Goal: Complete application form

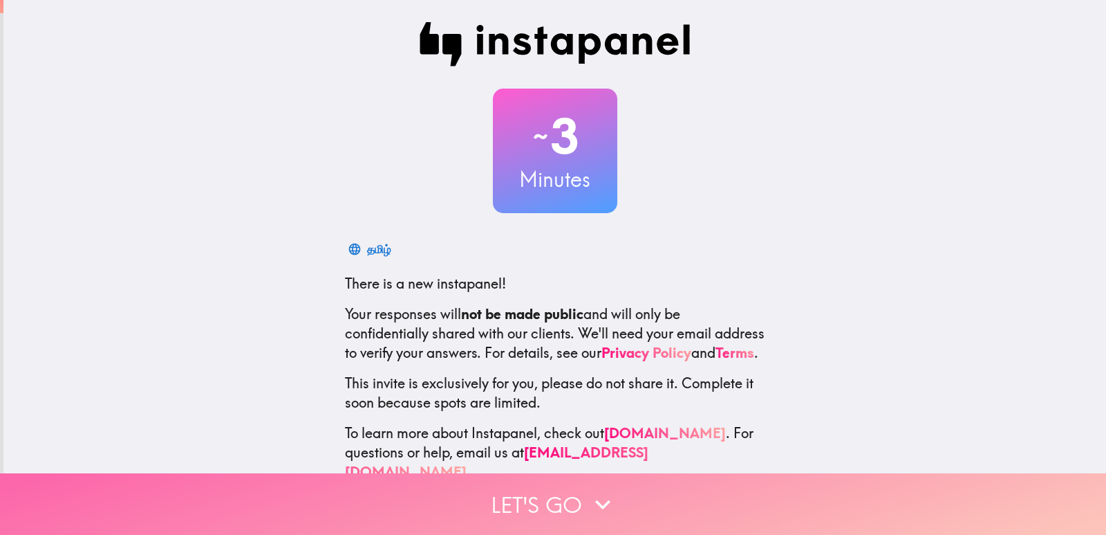
click at [669, 488] on button "Let's go" at bounding box center [553, 504] width 1106 height 62
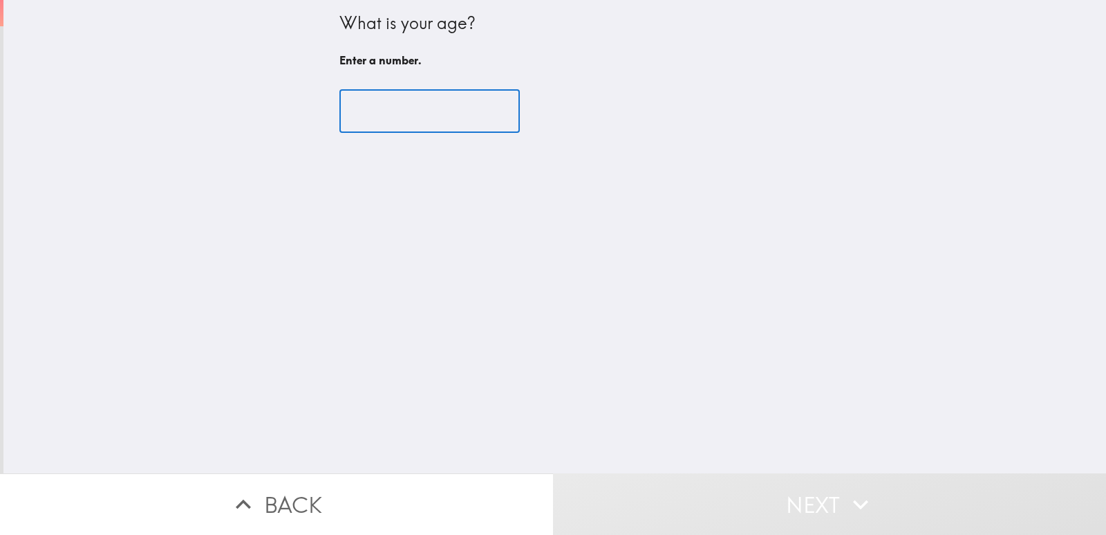
click at [420, 118] on input "number" at bounding box center [430, 111] width 180 height 43
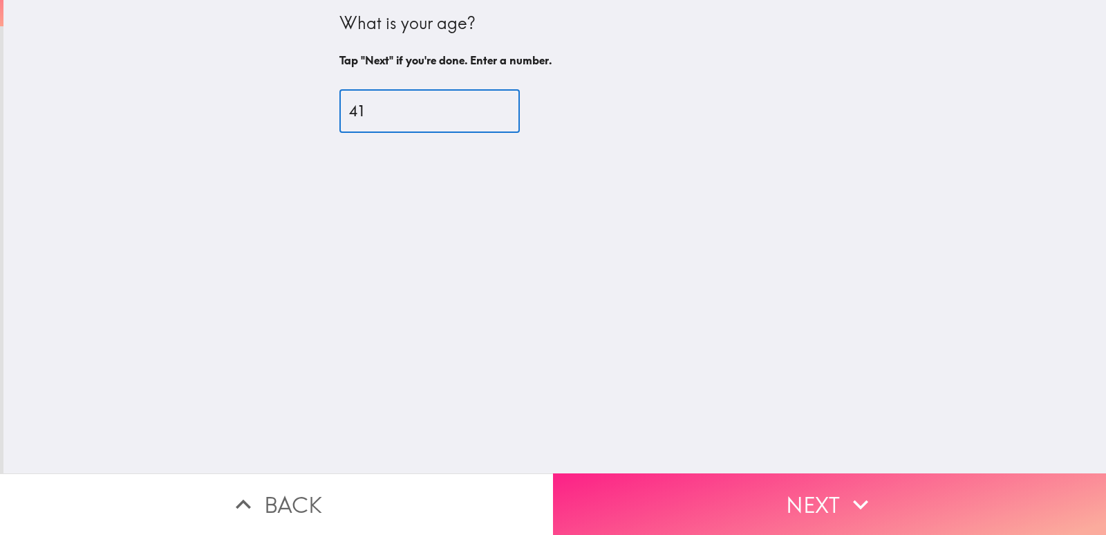
type input "41"
click at [712, 473] on button "Next" at bounding box center [829, 504] width 553 height 62
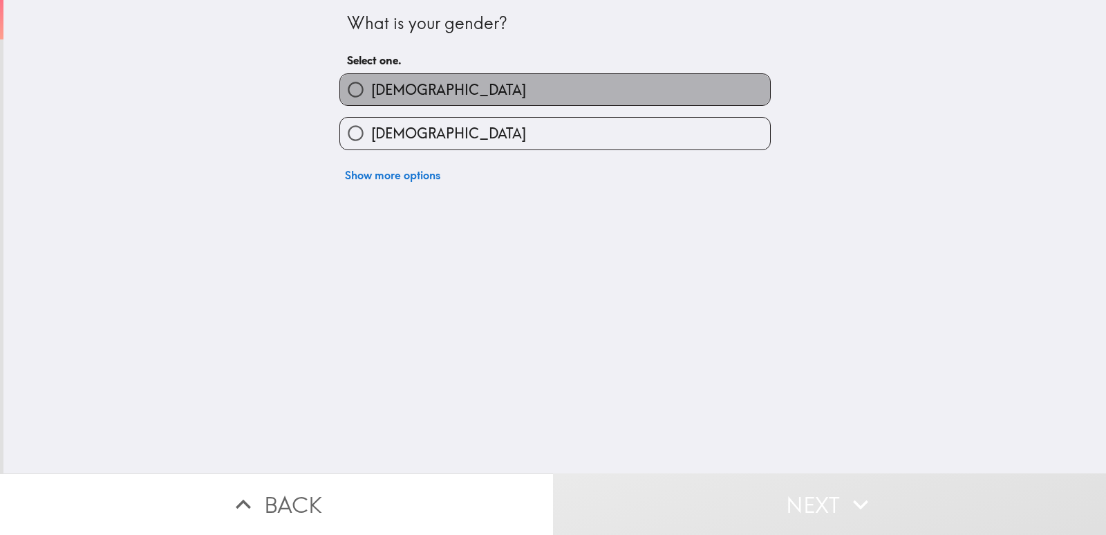
click at [430, 88] on label "[DEMOGRAPHIC_DATA]" at bounding box center [555, 89] width 430 height 31
click at [371, 88] on input "[DEMOGRAPHIC_DATA]" at bounding box center [355, 89] width 31 height 31
radio input "true"
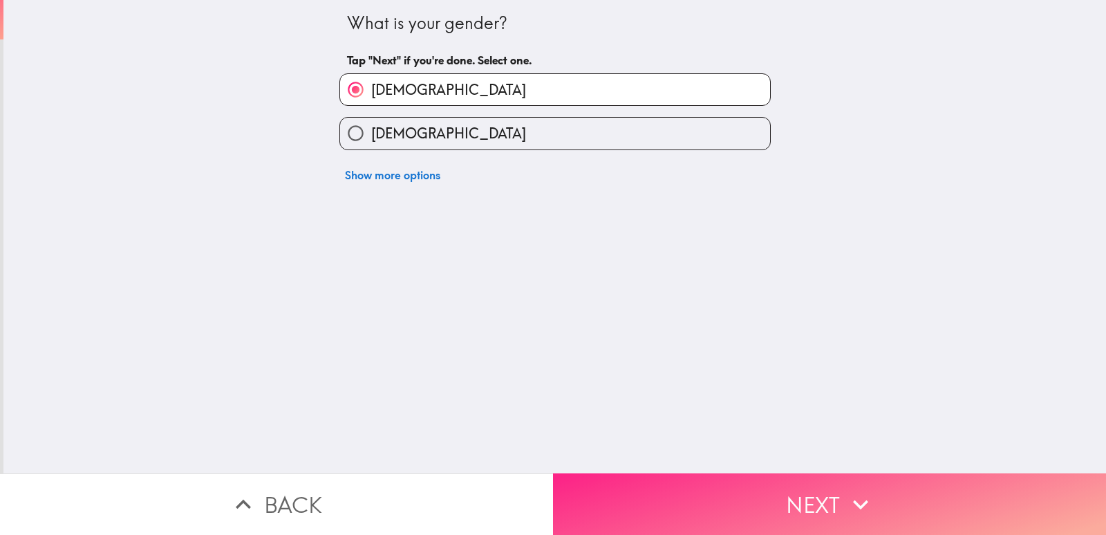
click at [788, 487] on button "Next" at bounding box center [829, 504] width 553 height 62
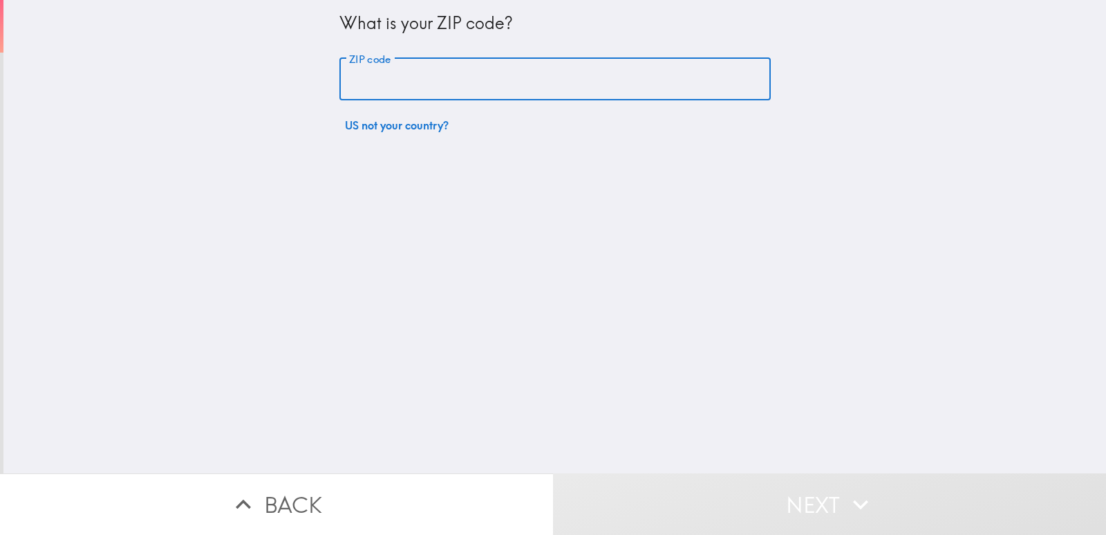
click at [494, 71] on input "ZIP code" at bounding box center [556, 79] width 432 height 43
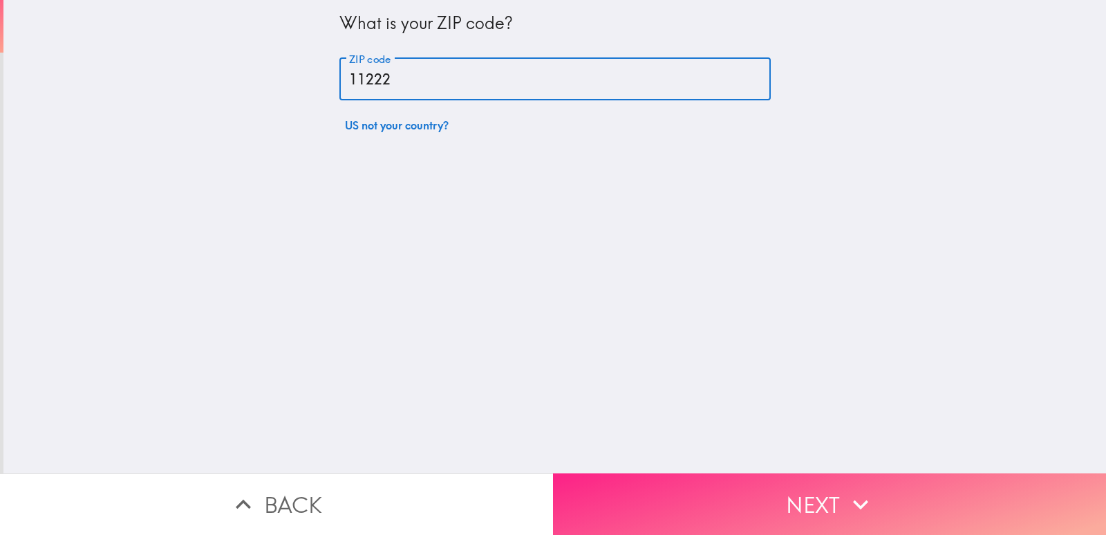
type input "11222"
click at [647, 499] on button "Next" at bounding box center [829, 504] width 553 height 62
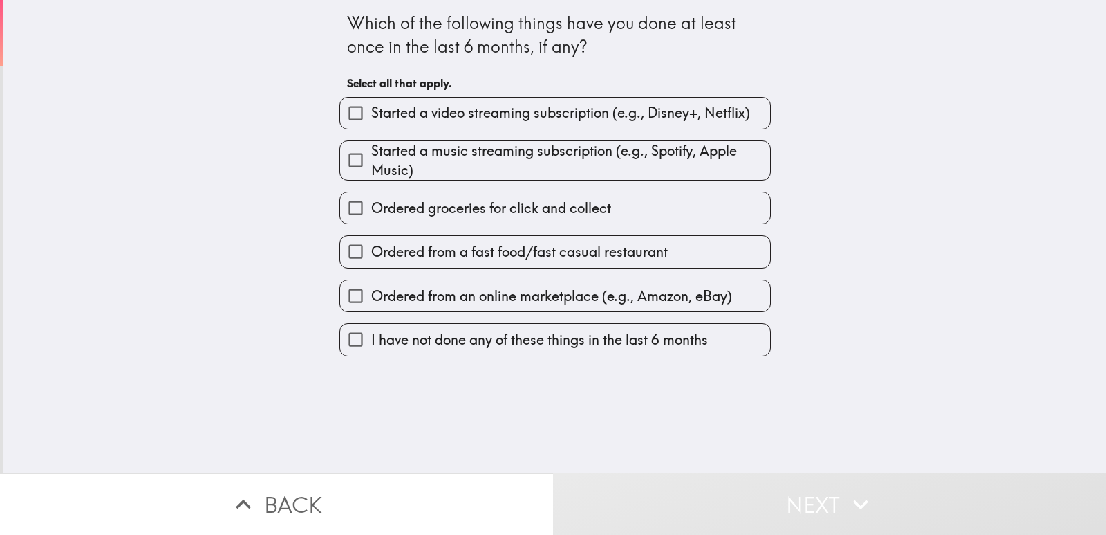
click at [463, 117] on span "Started a video streaming subscription (e.g., Disney+, Netflix)" at bounding box center [560, 112] width 379 height 19
click at [371, 117] on input "Started a video streaming subscription (e.g., Disney+, Netflix)" at bounding box center [355, 113] width 31 height 31
checkbox input "true"
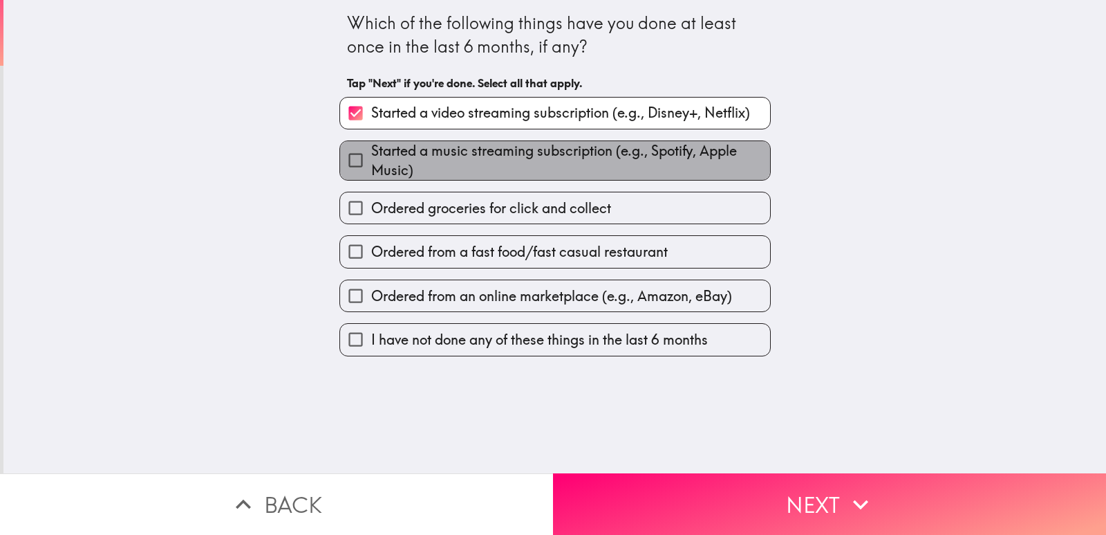
click at [474, 151] on span "Started a music streaming subscription (e.g., Spotify, Apple Music)" at bounding box center [570, 160] width 399 height 39
click at [371, 151] on input "Started a music streaming subscription (e.g., Spotify, Apple Music)" at bounding box center [355, 160] width 31 height 31
checkbox input "true"
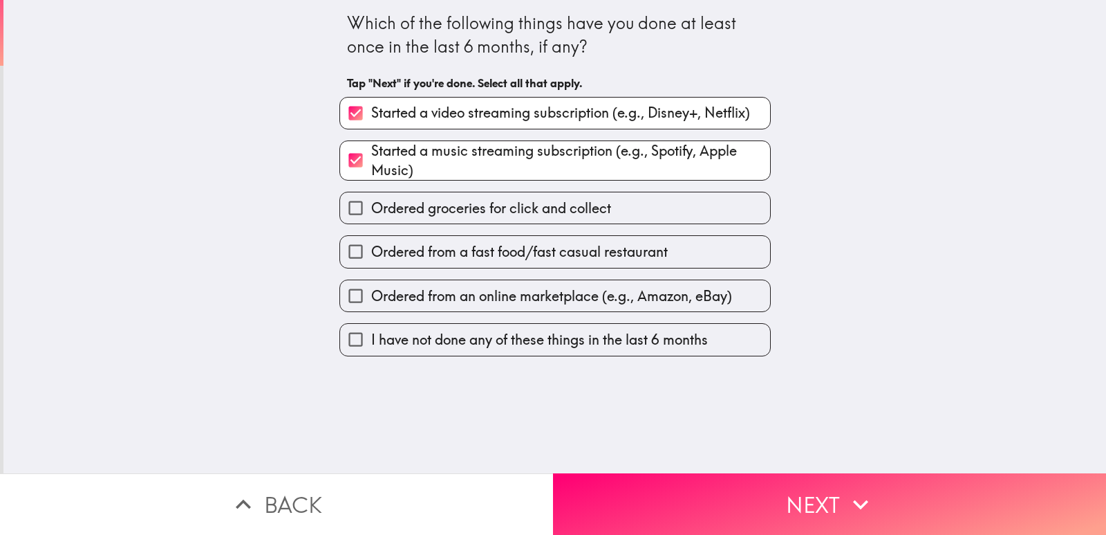
click at [477, 183] on div "Ordered groceries for click and collect" at bounding box center [549, 202] width 443 height 44
click at [481, 208] on span "Ordered groceries for click and collect" at bounding box center [491, 207] width 240 height 19
click at [371, 208] on input "Ordered groceries for click and collect" at bounding box center [355, 207] width 31 height 31
checkbox input "true"
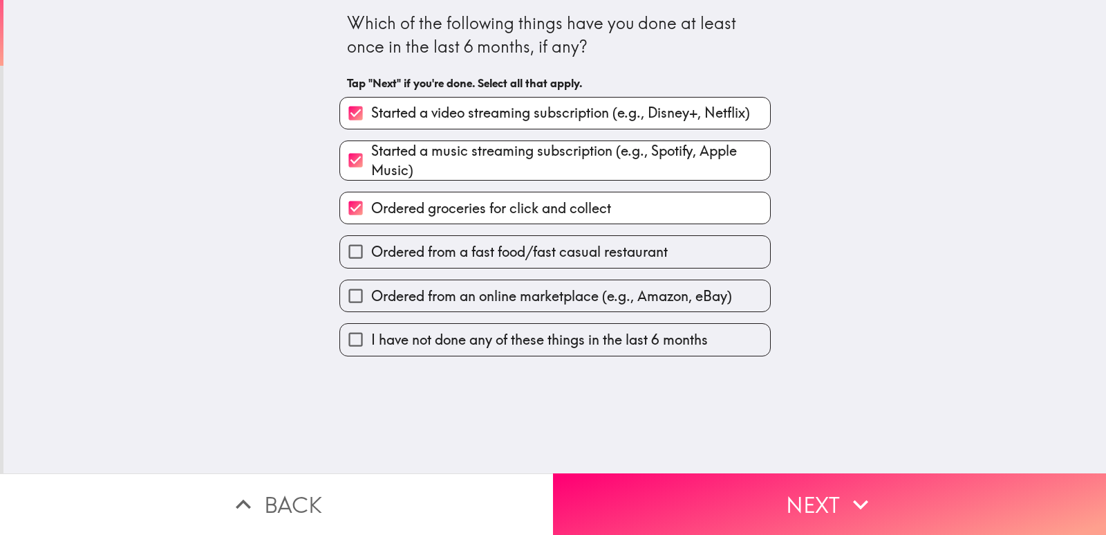
drag, startPoint x: 483, startPoint y: 236, endPoint x: 488, endPoint y: 281, distance: 45.1
click at [483, 237] on label "Ordered from a fast food/fast casual restaurant" at bounding box center [555, 251] width 430 height 31
click at [371, 237] on input "Ordered from a fast food/fast casual restaurant" at bounding box center [355, 251] width 31 height 31
checkbox input "true"
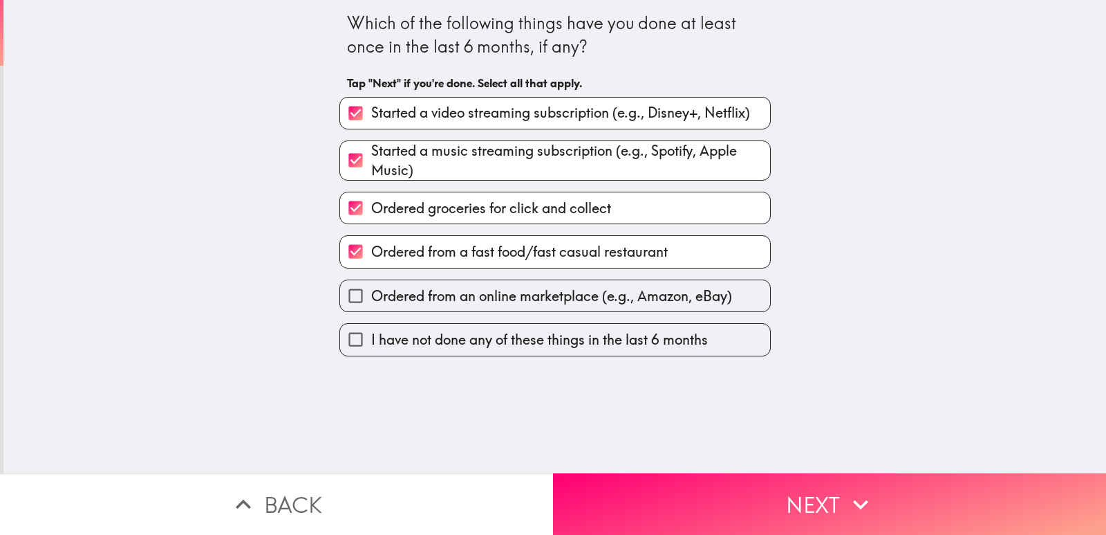
drag, startPoint x: 488, startPoint y: 282, endPoint x: 489, endPoint y: 302, distance: 20.1
click at [488, 283] on label "Ordered from an online marketplace (e.g., Amazon, eBay)" at bounding box center [555, 295] width 430 height 31
click at [371, 283] on input "Ordered from an online marketplace (e.g., Amazon, eBay)" at bounding box center [355, 295] width 31 height 31
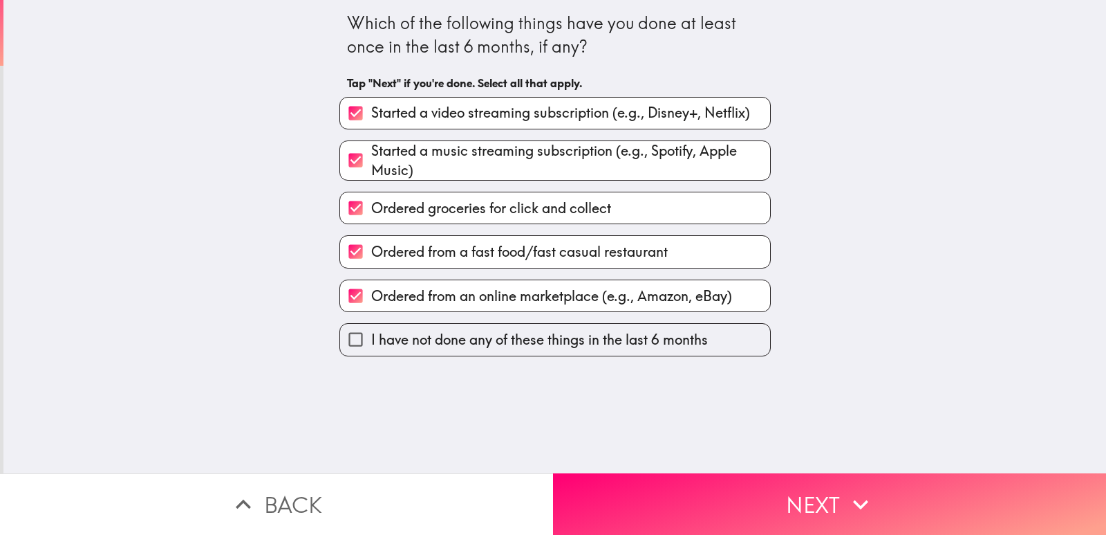
click at [489, 302] on span "Ordered from an online marketplace (e.g., Amazon, eBay)" at bounding box center [551, 295] width 361 height 19
click at [371, 302] on input "Ordered from an online marketplace (e.g., Amazon, eBay)" at bounding box center [355, 295] width 31 height 31
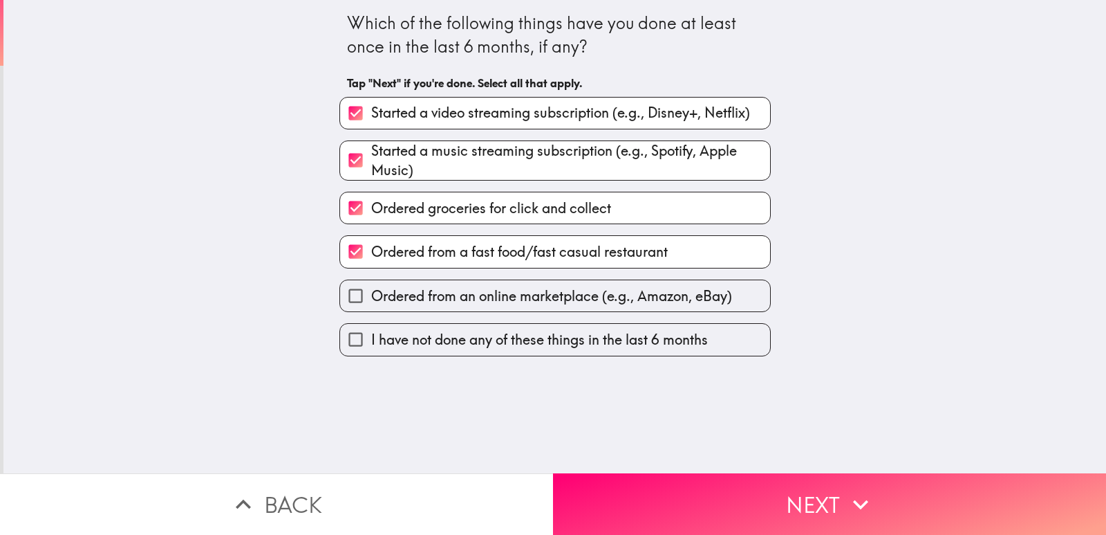
click at [562, 284] on label "Ordered from an online marketplace (e.g., Amazon, eBay)" at bounding box center [555, 295] width 430 height 31
click at [371, 284] on input "Ordered from an online marketplace (e.g., Amazon, eBay)" at bounding box center [355, 295] width 31 height 31
checkbox input "true"
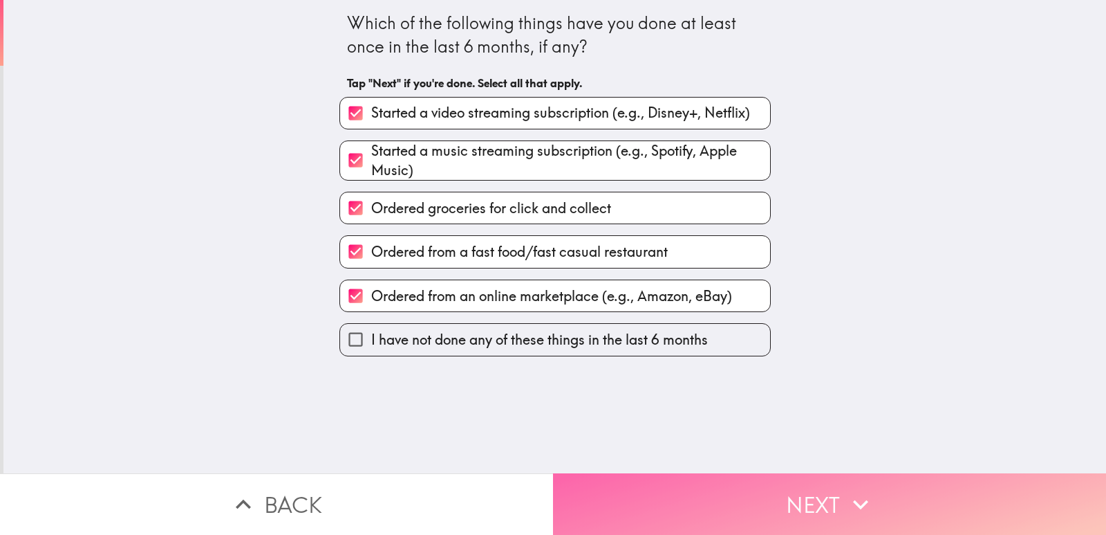
click at [688, 485] on button "Next" at bounding box center [829, 504] width 553 height 62
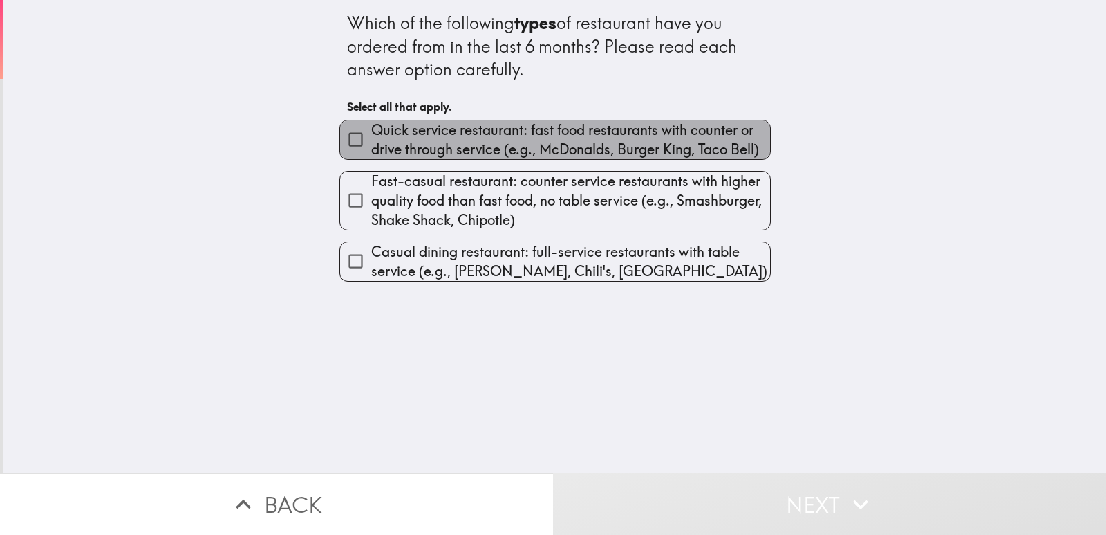
click at [546, 149] on span "Quick service restaurant: fast food restaurants with counter or drive through s…" at bounding box center [570, 139] width 399 height 39
click at [371, 149] on input "Quick service restaurant: fast food restaurants with counter or drive through s…" at bounding box center [355, 139] width 31 height 31
checkbox input "true"
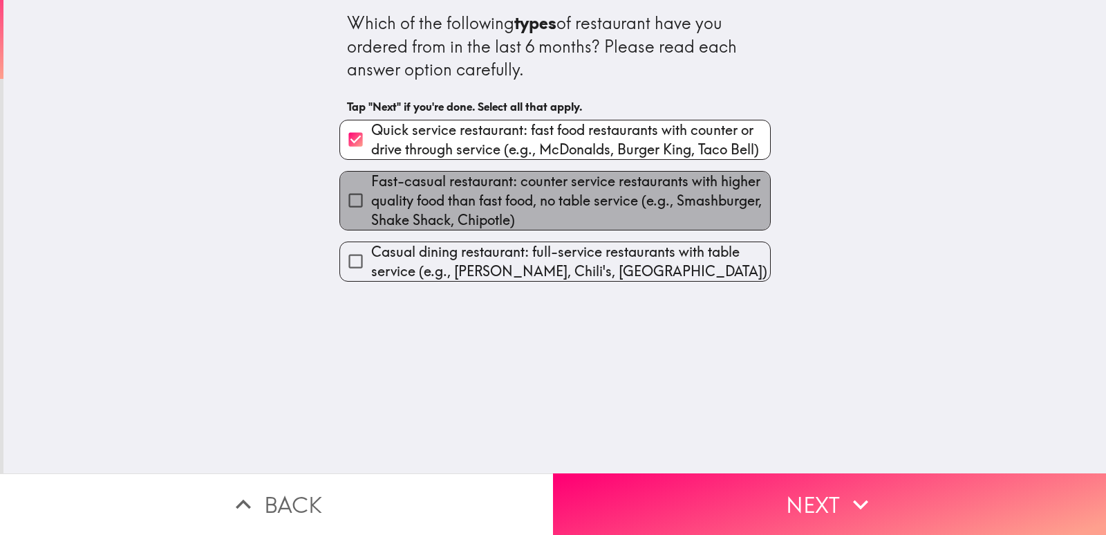
click at [539, 199] on span "Fast-casual restaurant: counter service restaurants with higher quality food th…" at bounding box center [570, 200] width 399 height 58
click at [371, 199] on input "Fast-casual restaurant: counter service restaurants with higher quality food th…" at bounding box center [355, 200] width 31 height 31
checkbox input "true"
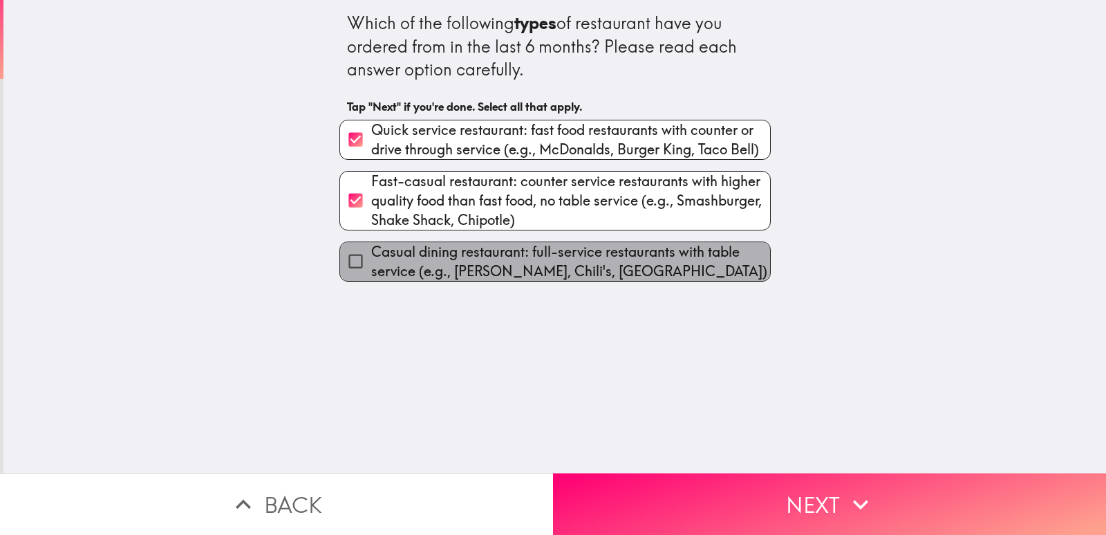
click at [539, 246] on span "Casual dining restaurant: full-service restaurants with table service (e.g., [P…" at bounding box center [570, 261] width 399 height 39
click at [371, 246] on input "Casual dining restaurant: full-service restaurants with table service (e.g., [P…" at bounding box center [355, 260] width 31 height 31
checkbox input "true"
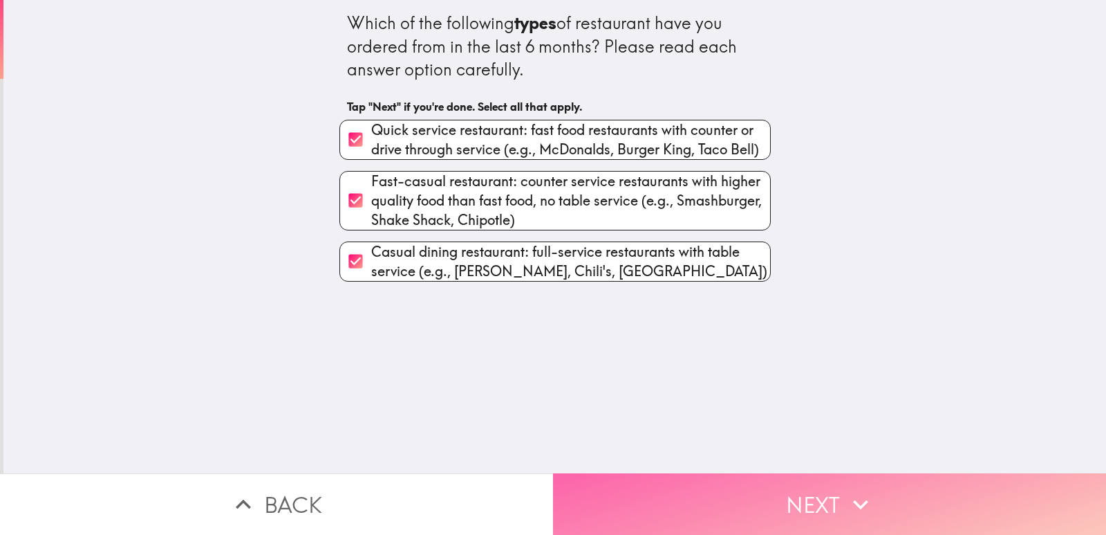
click at [740, 502] on button "Next" at bounding box center [829, 504] width 553 height 62
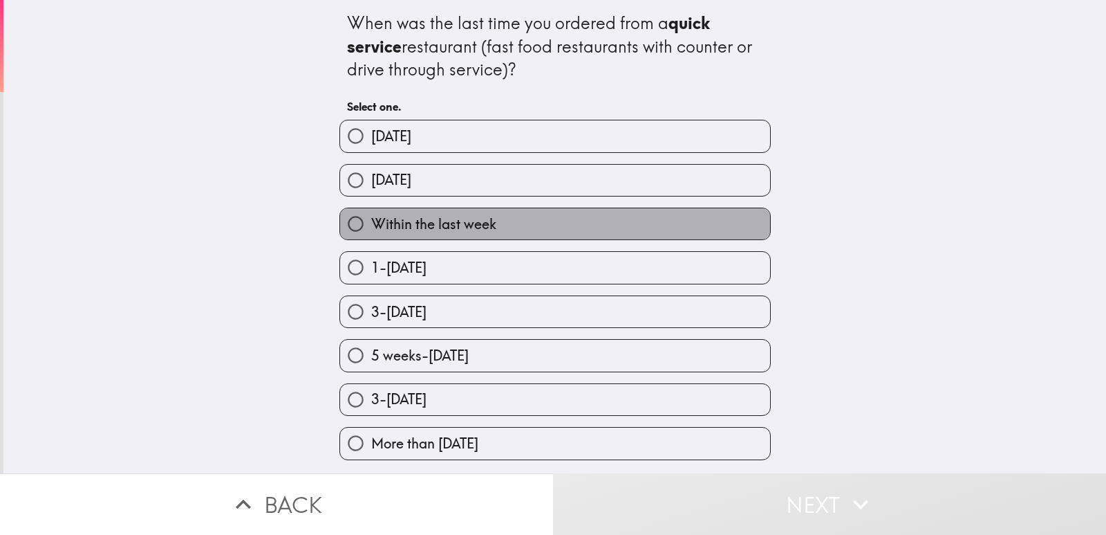
click at [610, 230] on label "Within the last week" at bounding box center [555, 223] width 430 height 31
click at [371, 230] on input "Within the last week" at bounding box center [355, 223] width 31 height 31
radio input "true"
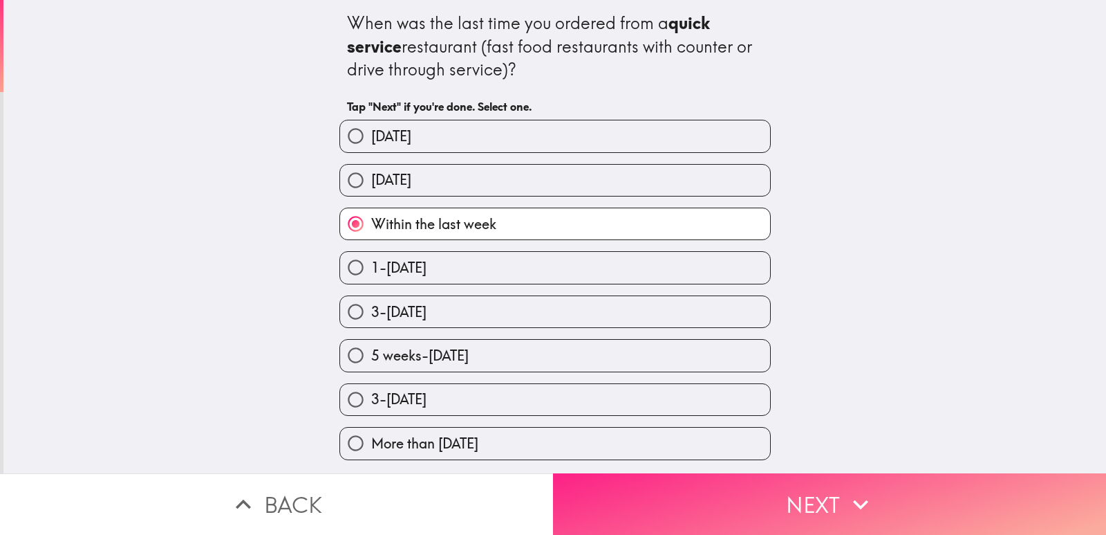
click at [676, 473] on button "Next" at bounding box center [829, 504] width 553 height 62
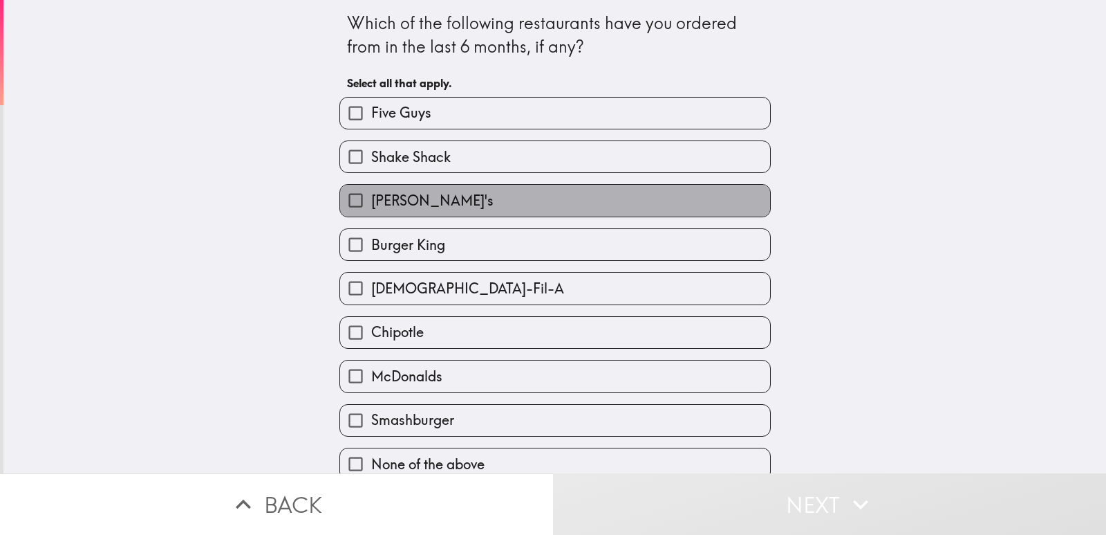
click at [536, 191] on label "[PERSON_NAME]'s" at bounding box center [555, 200] width 430 height 31
click at [371, 191] on input "[PERSON_NAME]'s" at bounding box center [355, 200] width 31 height 31
checkbox input "true"
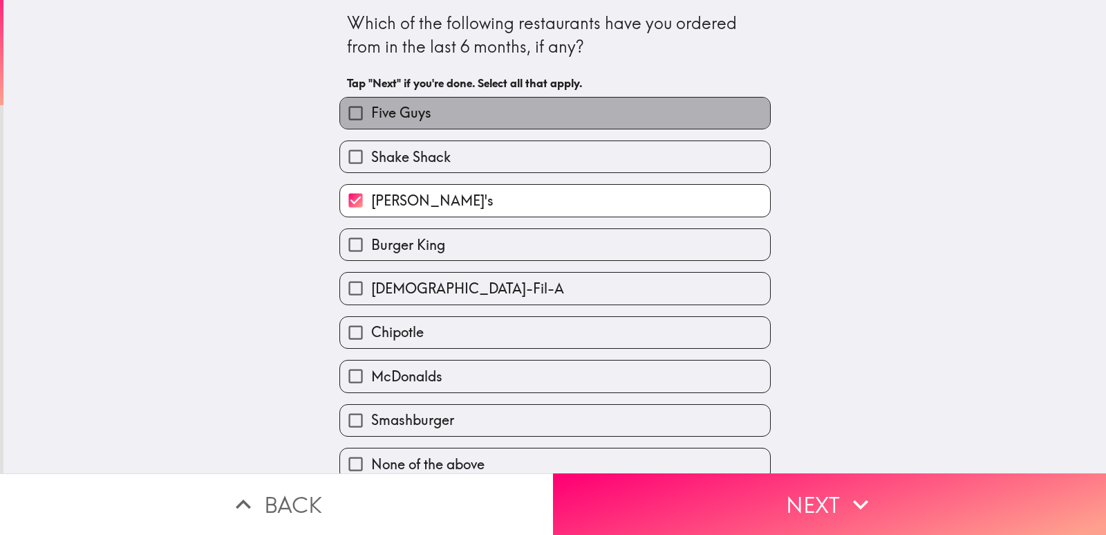
click at [528, 112] on label "Five Guys" at bounding box center [555, 113] width 430 height 31
click at [371, 112] on input "Five Guys" at bounding box center [355, 113] width 31 height 31
checkbox input "true"
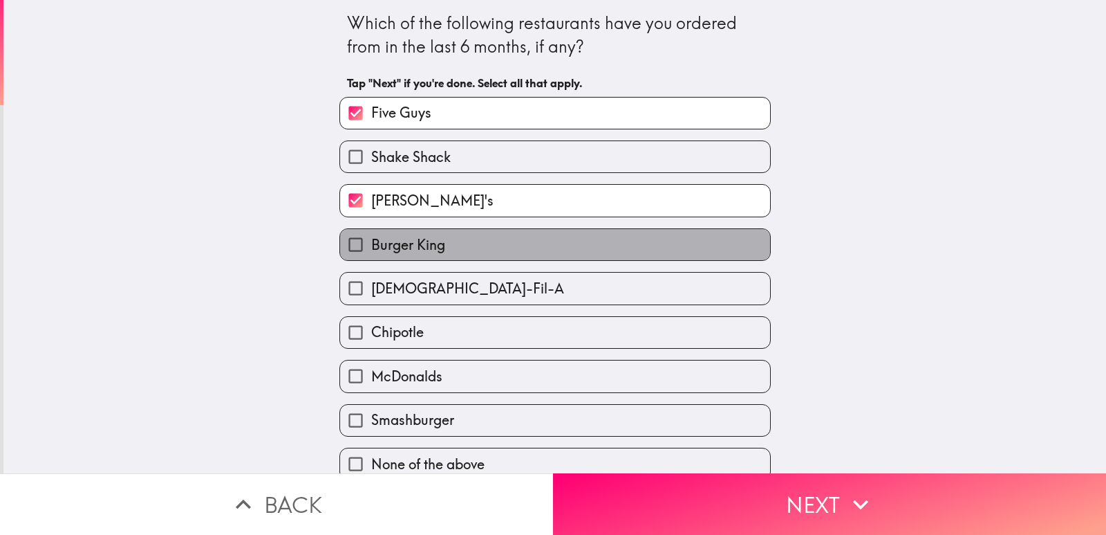
click at [528, 250] on label "Burger King" at bounding box center [555, 244] width 430 height 31
click at [371, 250] on input "Burger King" at bounding box center [355, 244] width 31 height 31
checkbox input "true"
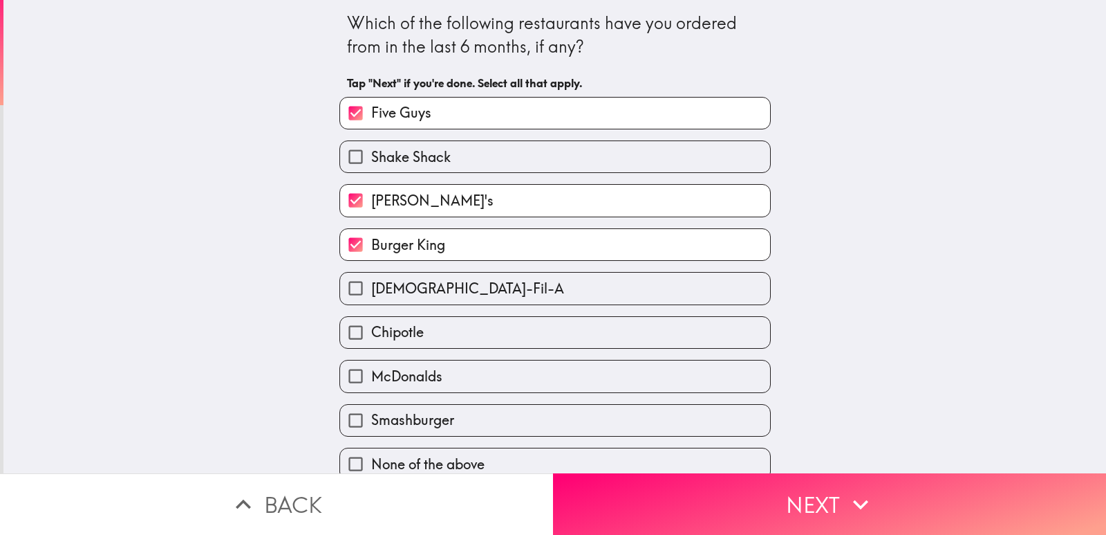
click at [529, 299] on label "[DEMOGRAPHIC_DATA]-Fil-A" at bounding box center [555, 287] width 430 height 31
click at [371, 299] on input "[DEMOGRAPHIC_DATA]-Fil-A" at bounding box center [355, 287] width 31 height 31
checkbox input "true"
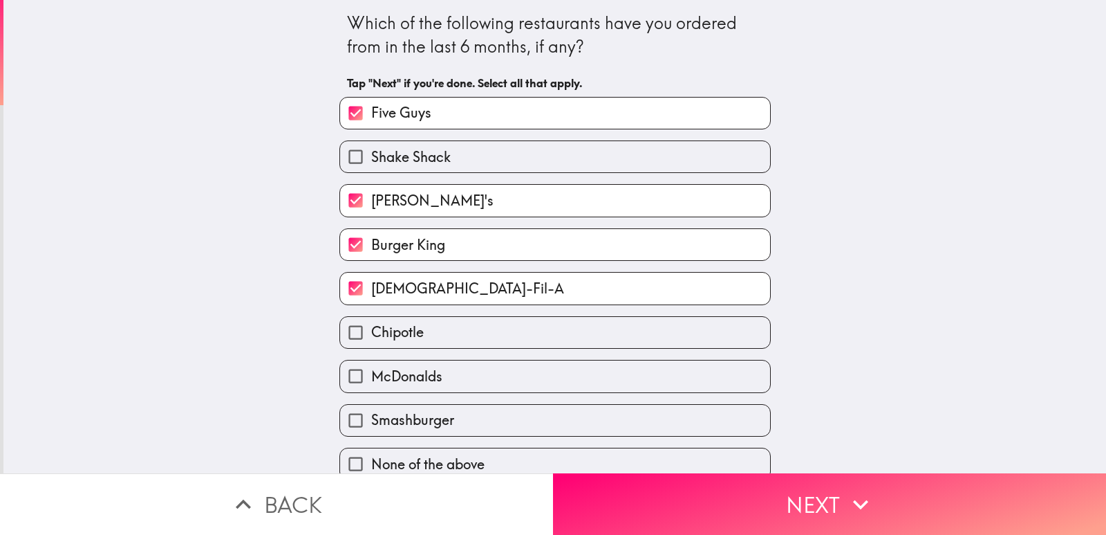
click at [528, 393] on div "Smashburger" at bounding box center [549, 415] width 443 height 44
click at [526, 424] on label "Smashburger" at bounding box center [555, 420] width 430 height 31
click at [371, 424] on input "Smashburger" at bounding box center [355, 420] width 31 height 31
checkbox input "true"
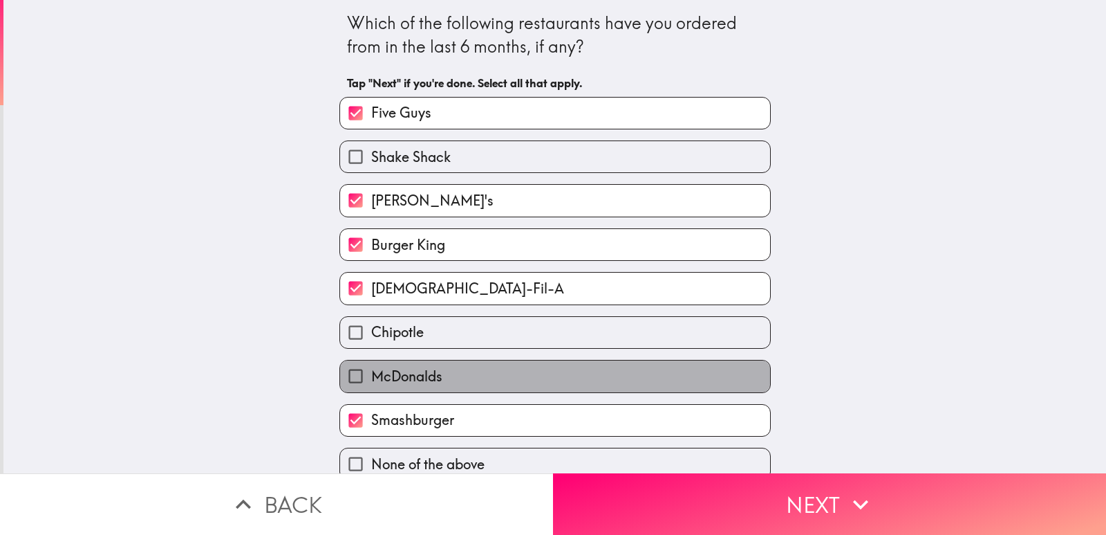
click at [526, 386] on label "McDonalds" at bounding box center [555, 375] width 430 height 31
click at [371, 386] on input "McDonalds" at bounding box center [355, 375] width 31 height 31
checkbox input "true"
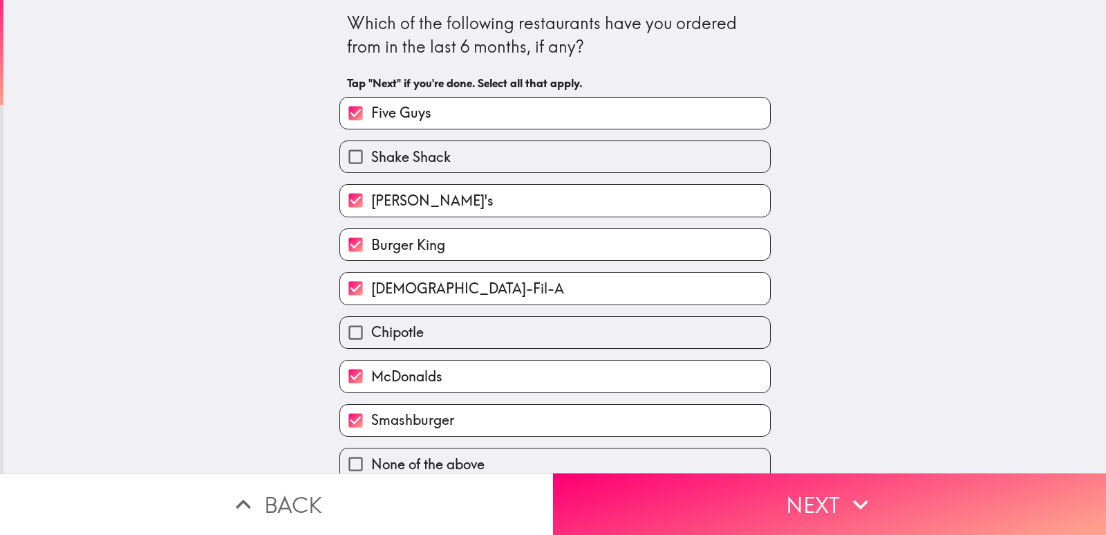
scroll to position [17, 0]
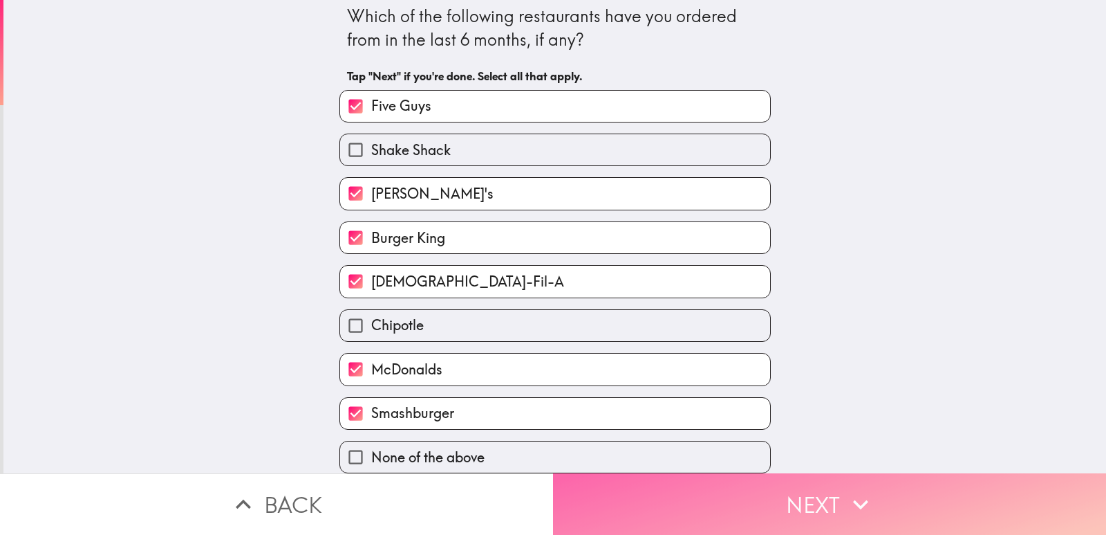
click at [678, 492] on button "Next" at bounding box center [829, 504] width 553 height 62
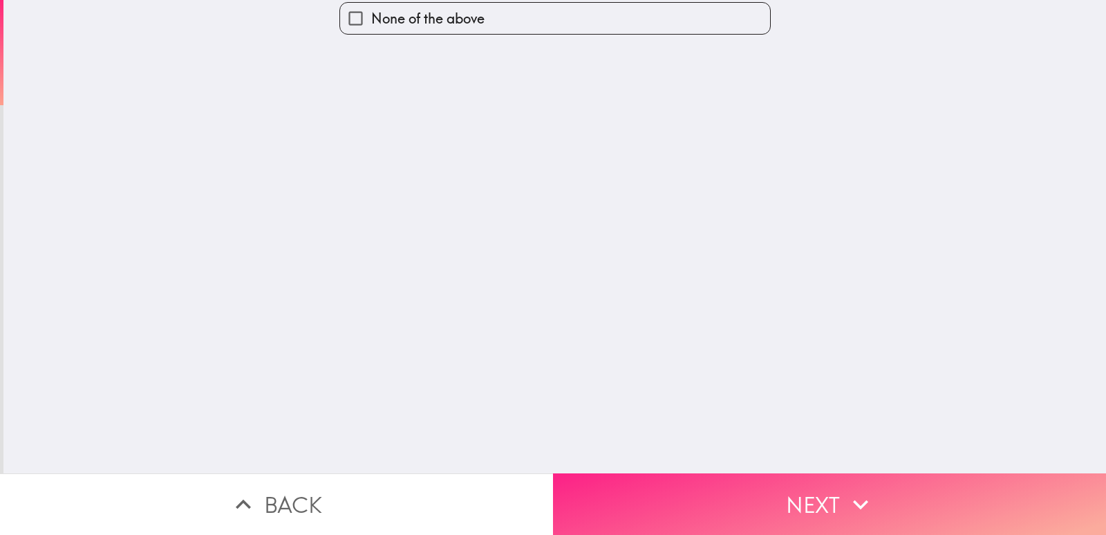
scroll to position [0, 0]
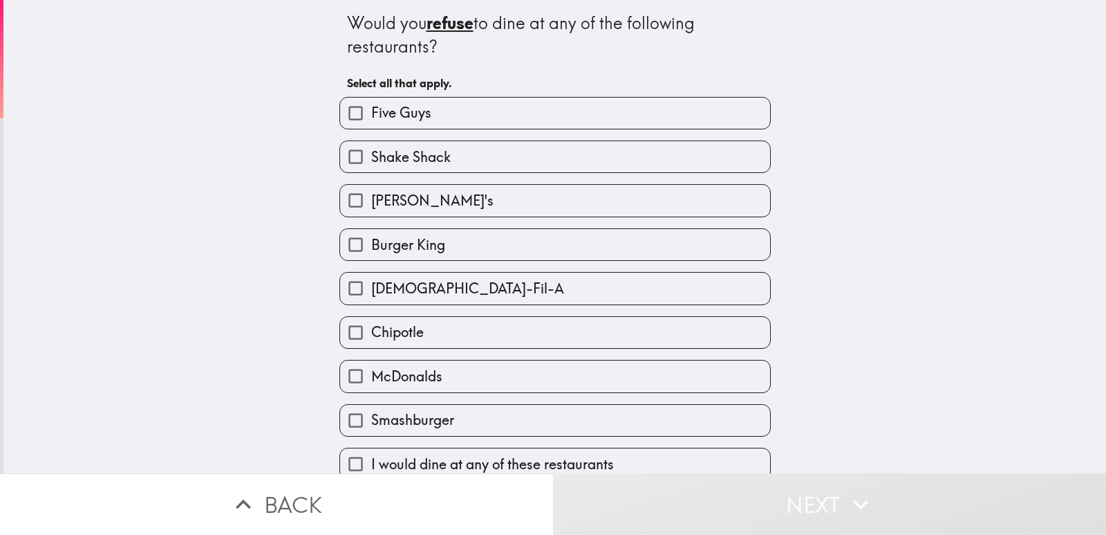
click at [953, 289] on div "Would you refuse to dine at any of the following restaurants? Select all that a…" at bounding box center [554, 236] width 1103 height 473
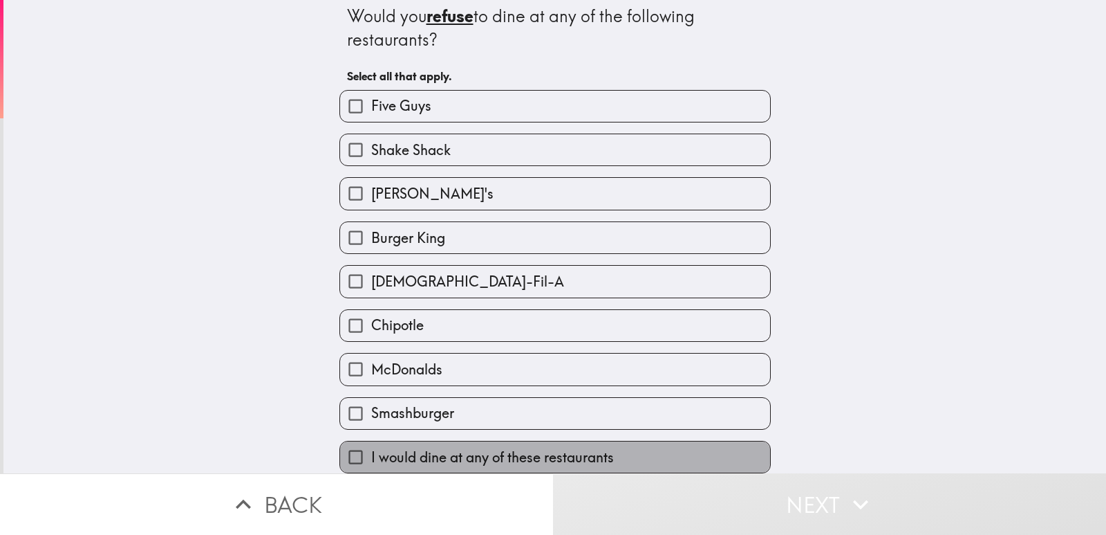
click at [646, 445] on label "I would dine at any of these restaurants" at bounding box center [555, 456] width 430 height 31
click at [371, 445] on input "I would dine at any of these restaurants" at bounding box center [355, 456] width 31 height 31
checkbox input "true"
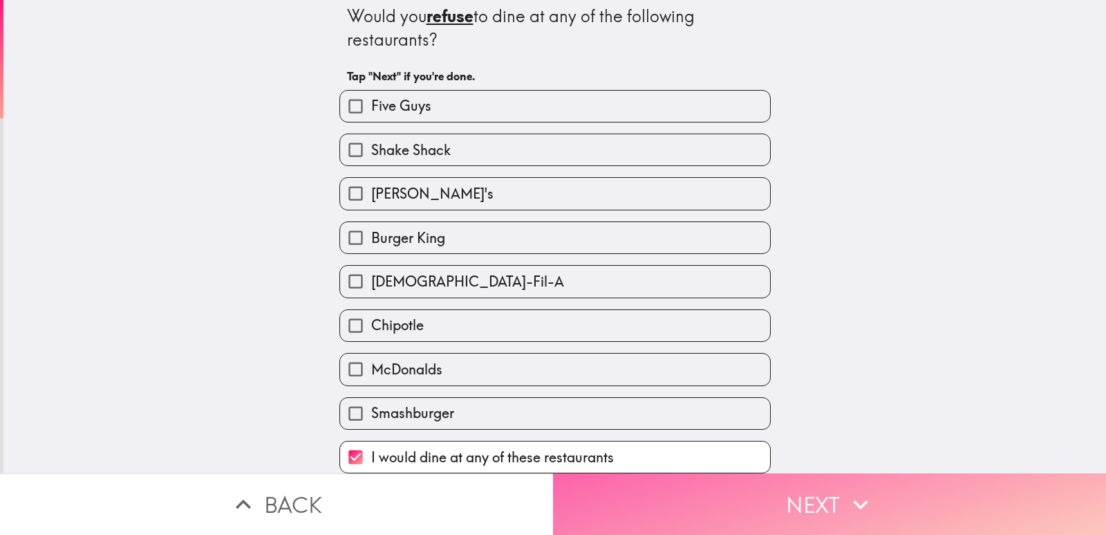
click at [698, 501] on button "Next" at bounding box center [829, 504] width 553 height 62
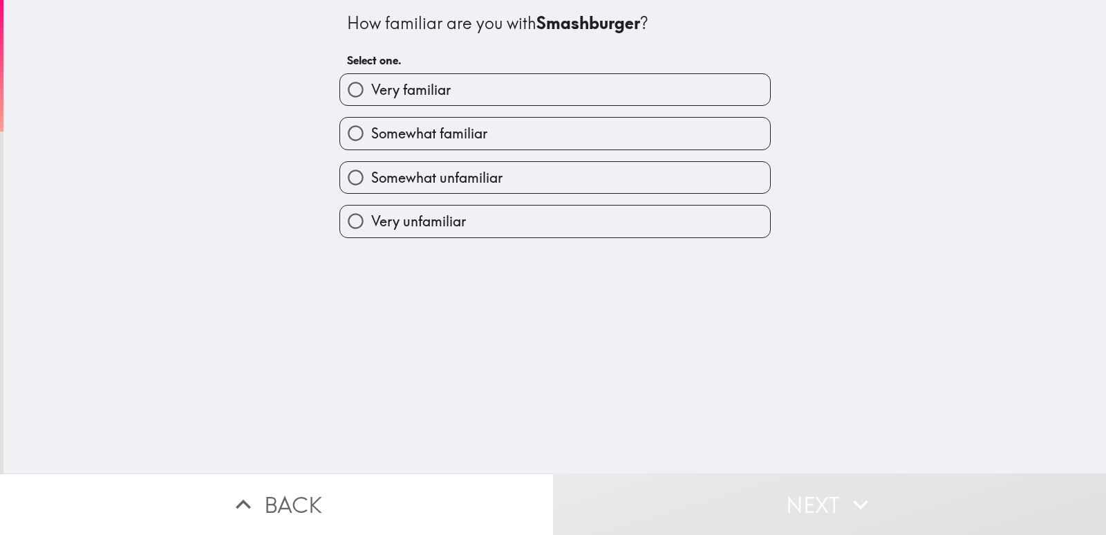
click at [510, 99] on label "Very familiar" at bounding box center [555, 89] width 430 height 31
click at [371, 99] on input "Very familiar" at bounding box center [355, 89] width 31 height 31
radio input "true"
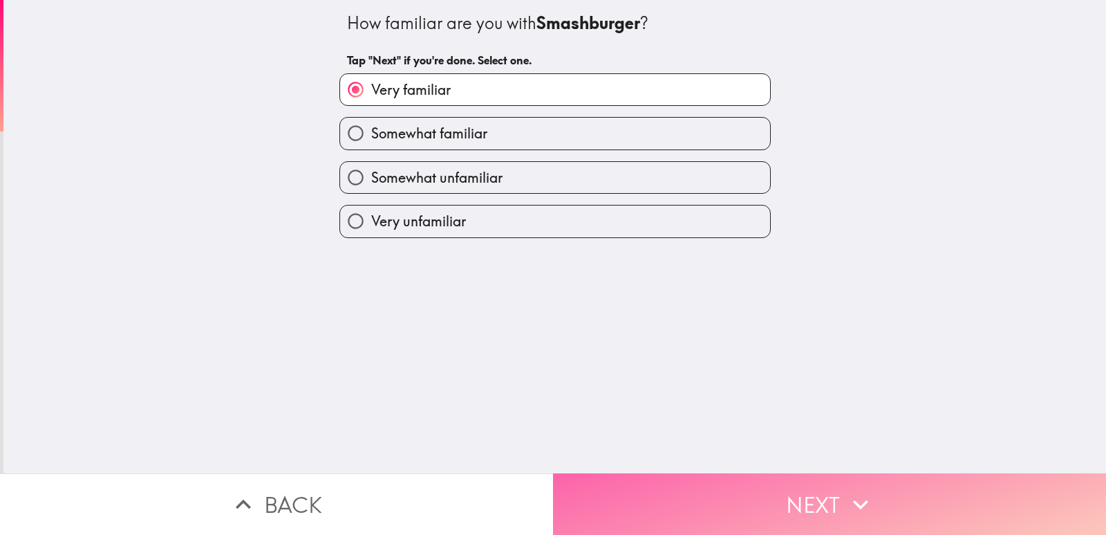
click at [669, 483] on button "Next" at bounding box center [829, 504] width 553 height 62
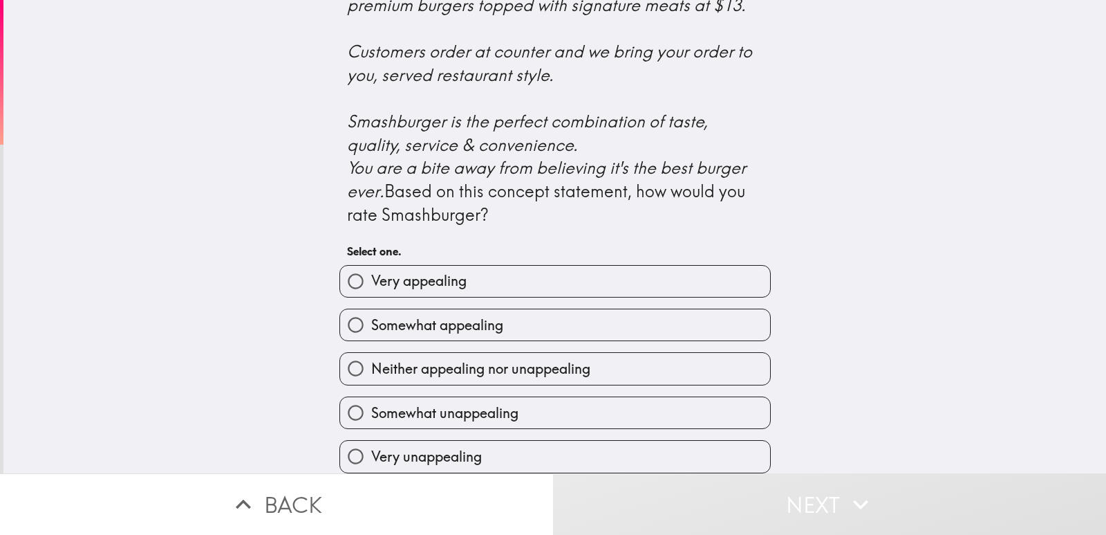
scroll to position [562, 0]
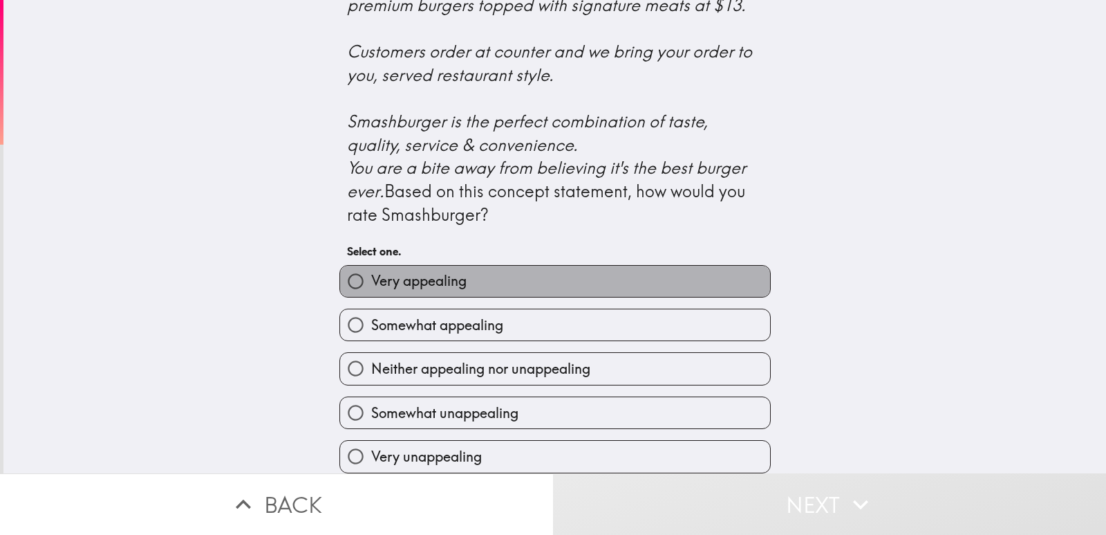
click at [579, 272] on label "Very appealing" at bounding box center [555, 281] width 430 height 31
click at [371, 272] on input "Very appealing" at bounding box center [355, 281] width 31 height 31
radio input "true"
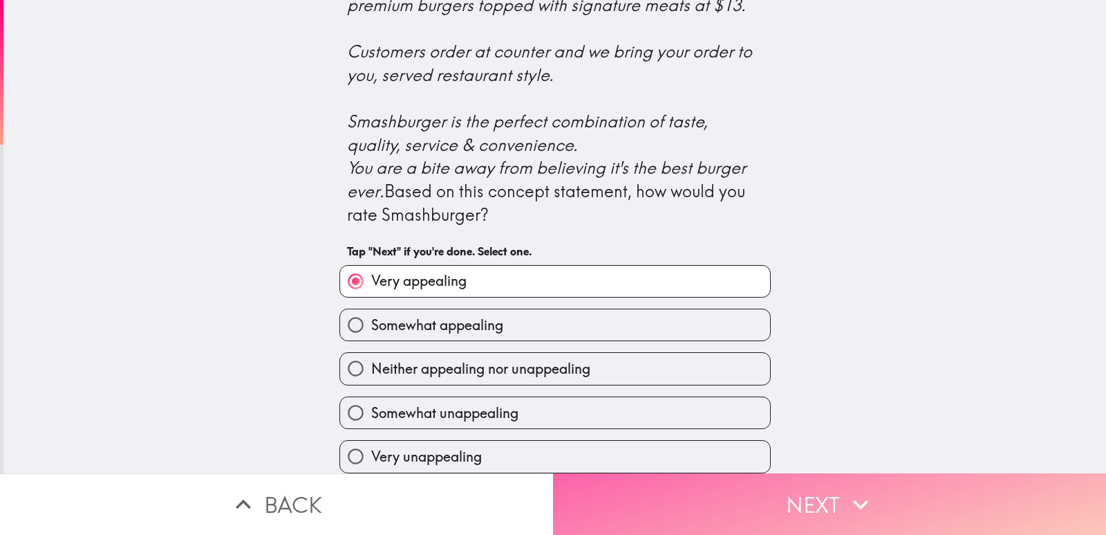
click at [674, 508] on button "Next" at bounding box center [829, 504] width 553 height 62
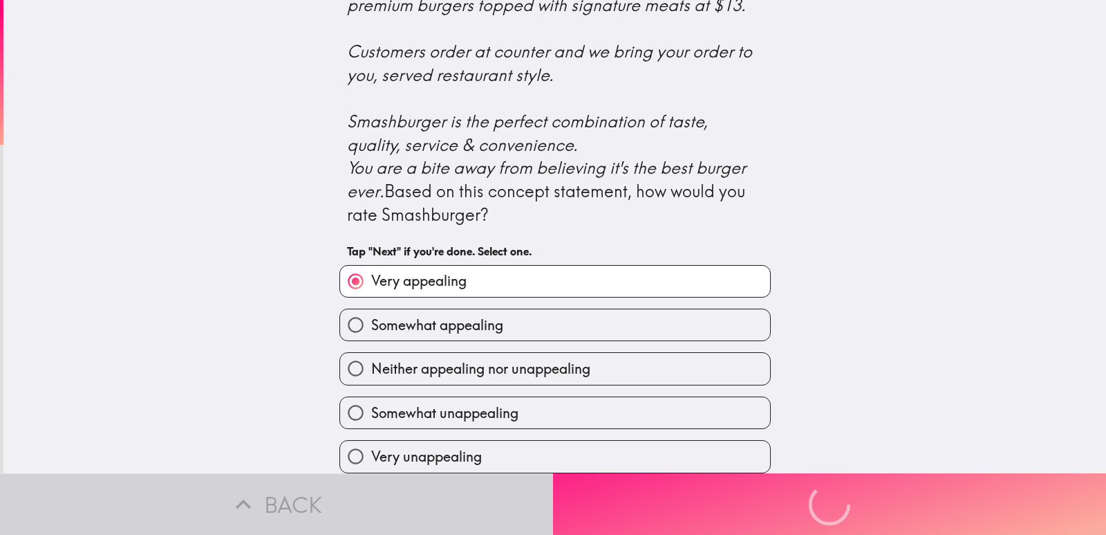
scroll to position [0, 0]
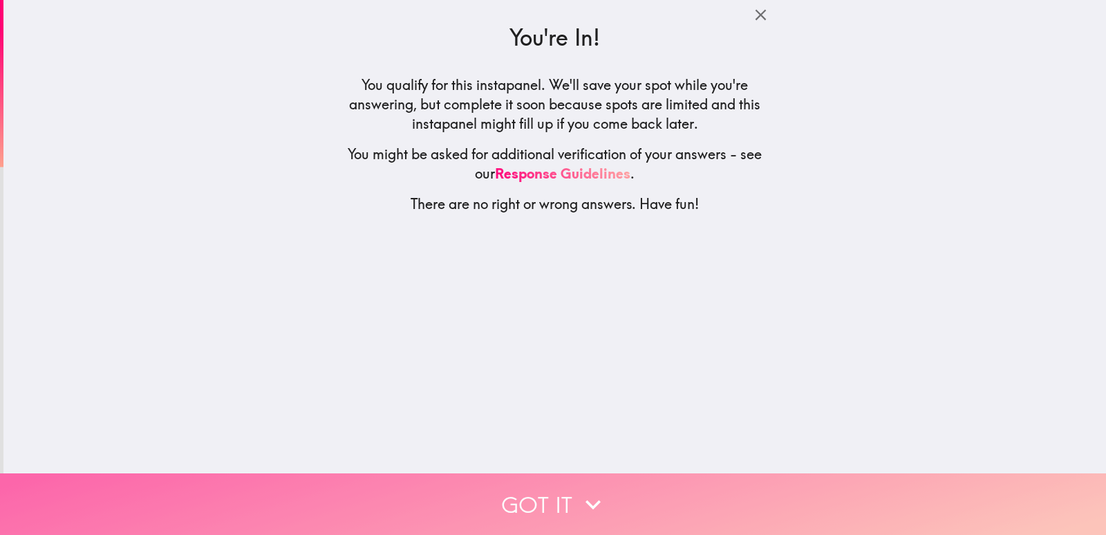
click at [693, 494] on button "Got it" at bounding box center [553, 504] width 1106 height 62
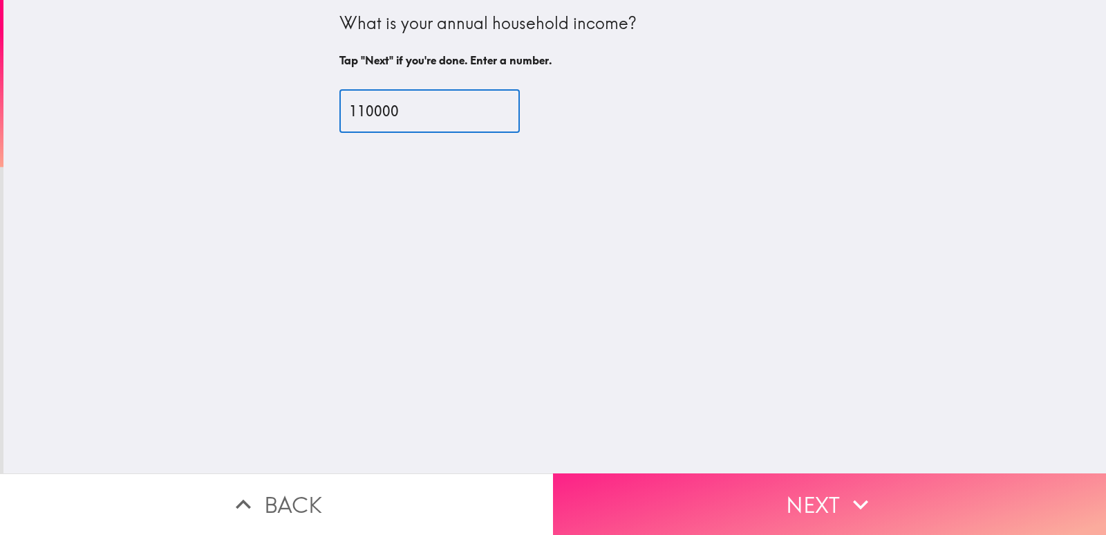
type input "110000"
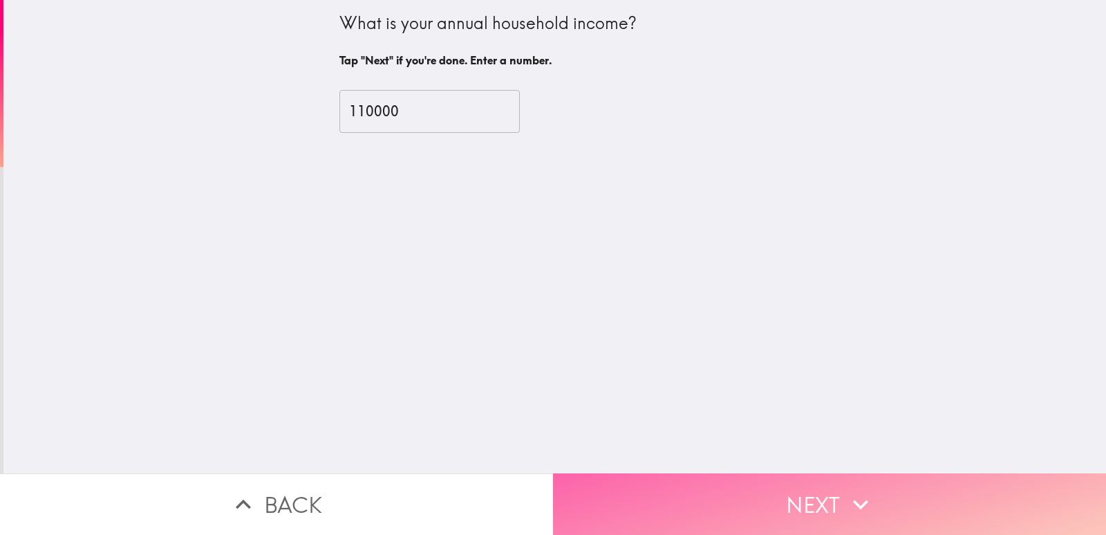
click at [667, 509] on button "Next" at bounding box center [829, 504] width 553 height 62
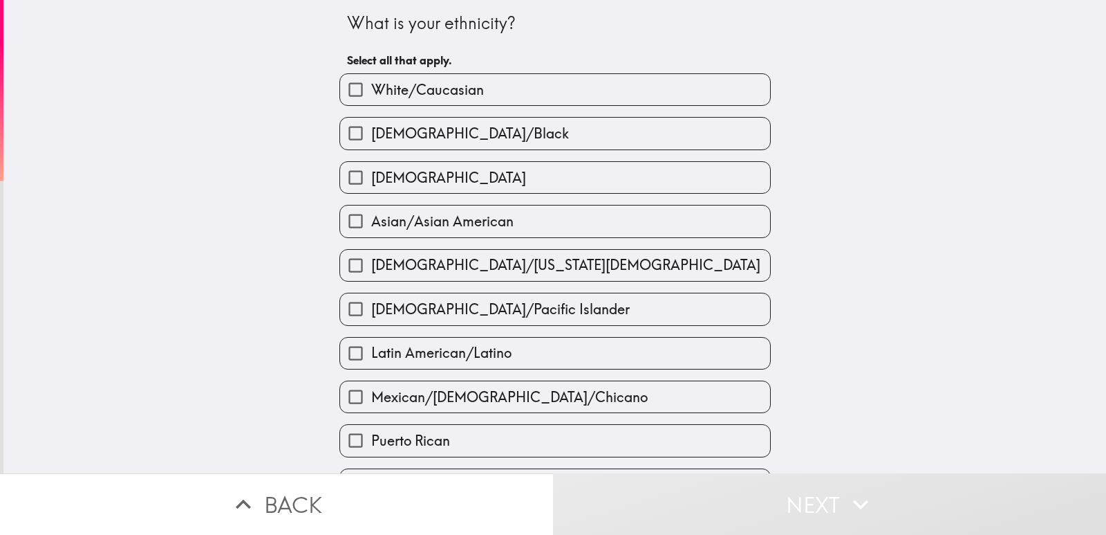
click at [539, 106] on div "[DEMOGRAPHIC_DATA]/Black" at bounding box center [549, 128] width 443 height 44
click at [540, 84] on label "White/Caucasian" at bounding box center [555, 89] width 430 height 31
click at [371, 84] on input "White/Caucasian" at bounding box center [355, 89] width 31 height 31
checkbox input "true"
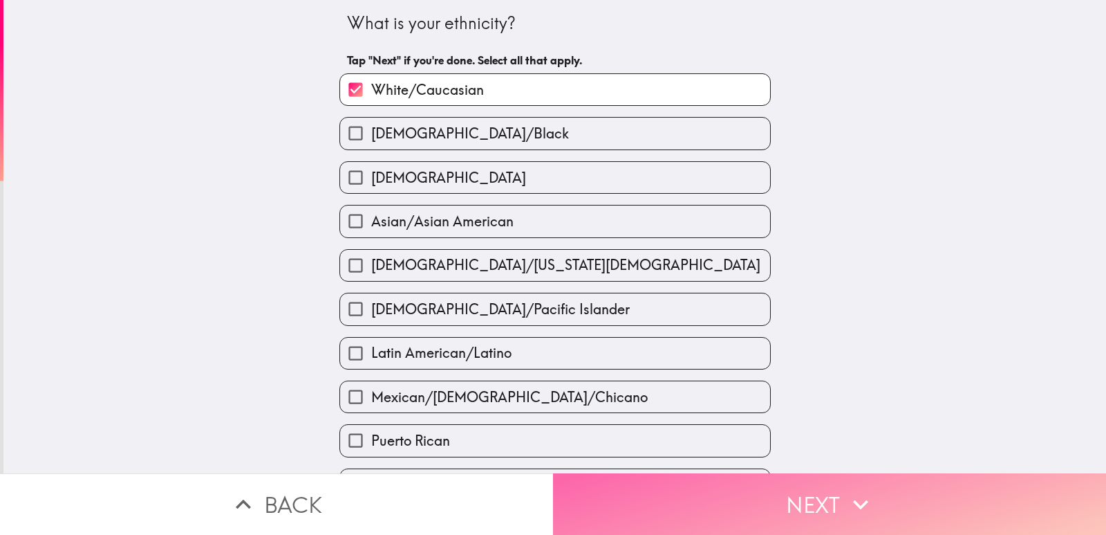
click at [743, 482] on button "Next" at bounding box center [829, 504] width 553 height 62
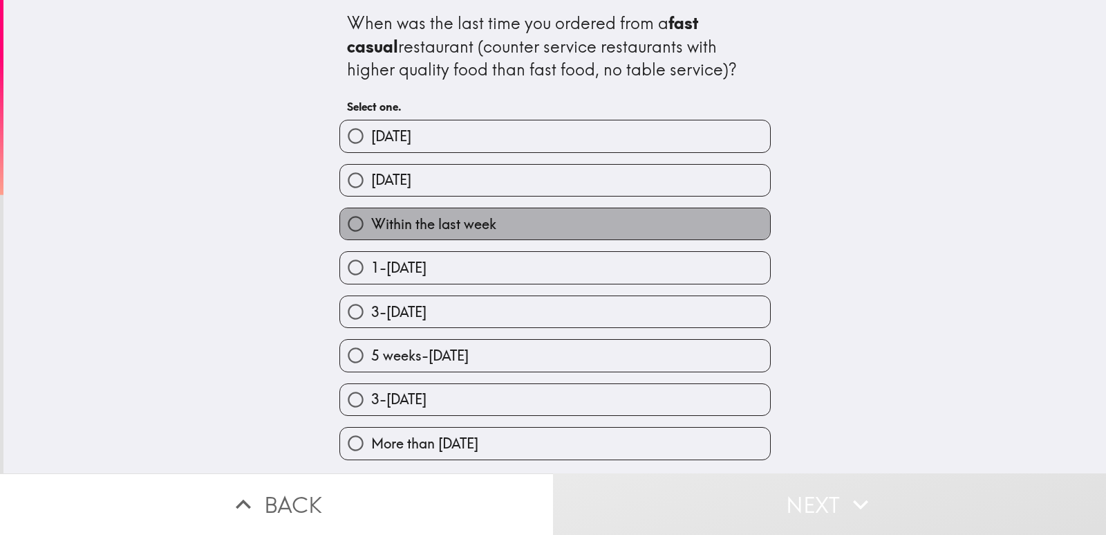
click at [519, 219] on label "Within the last week" at bounding box center [555, 223] width 430 height 31
click at [371, 219] on input "Within the last week" at bounding box center [355, 223] width 31 height 31
radio input "true"
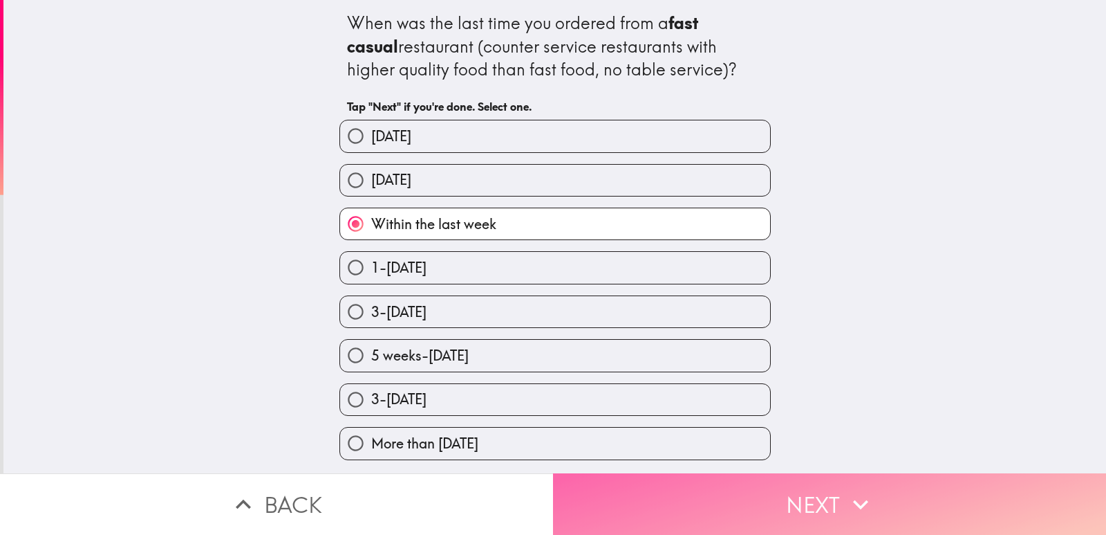
click at [672, 473] on button "Next" at bounding box center [829, 504] width 553 height 62
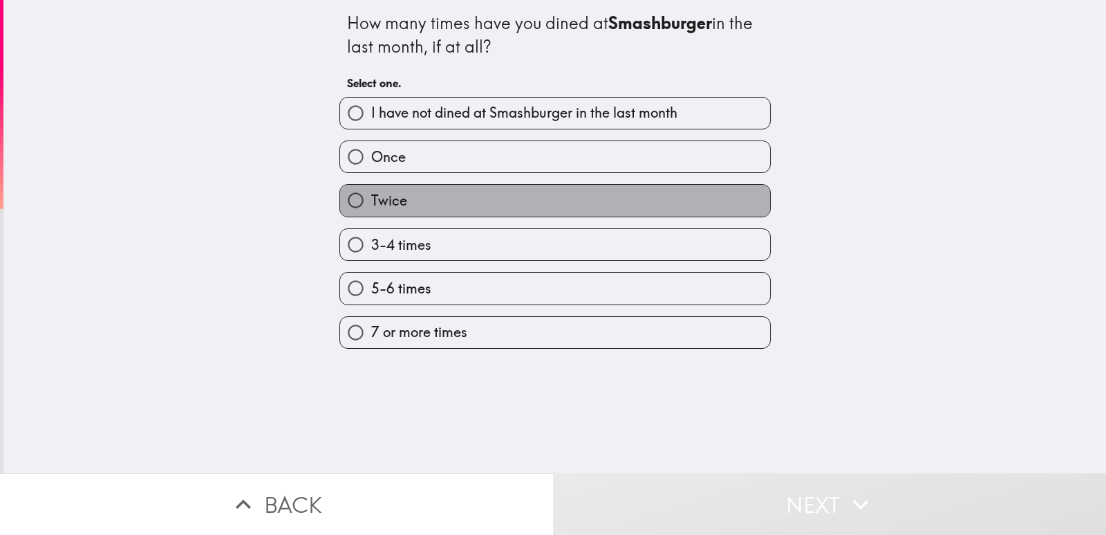
click at [463, 199] on label "Twice" at bounding box center [555, 200] width 430 height 31
click at [371, 199] on input "Twice" at bounding box center [355, 200] width 31 height 31
radio input "true"
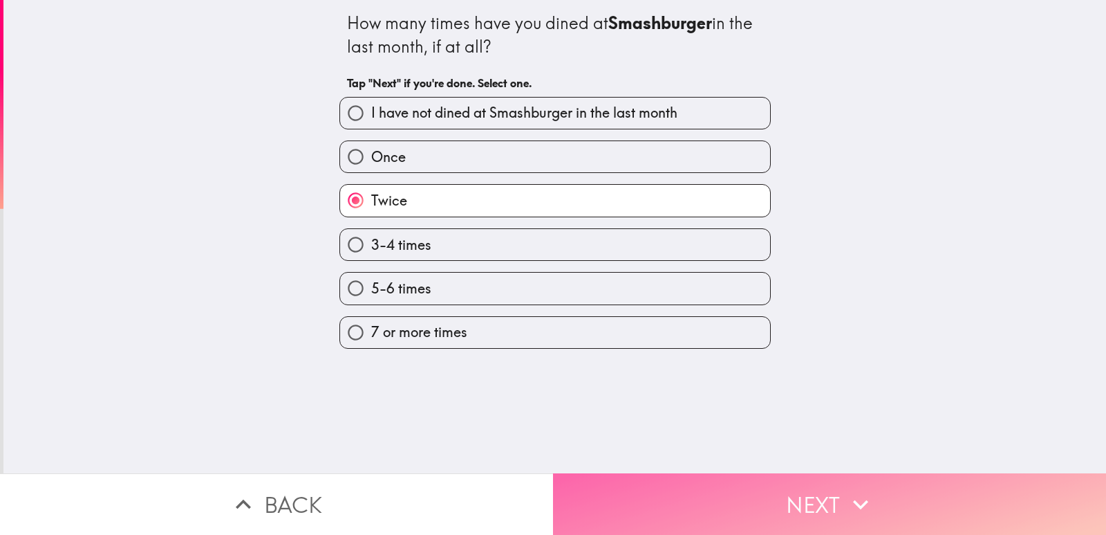
click at [698, 485] on button "Next" at bounding box center [829, 504] width 553 height 62
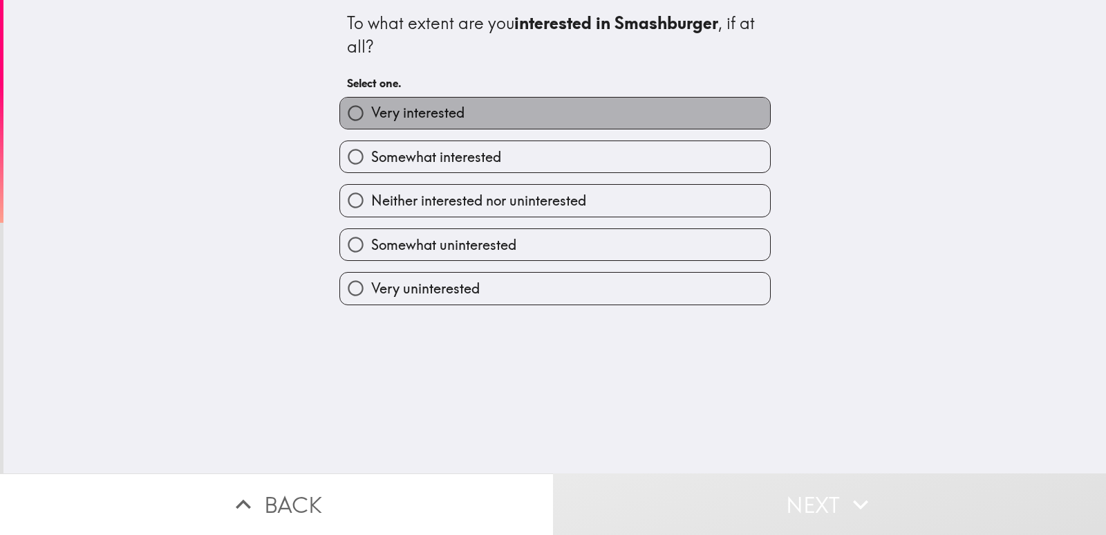
click at [564, 120] on label "Very interested" at bounding box center [555, 113] width 430 height 31
click at [371, 120] on input "Very interested" at bounding box center [355, 113] width 31 height 31
radio input "true"
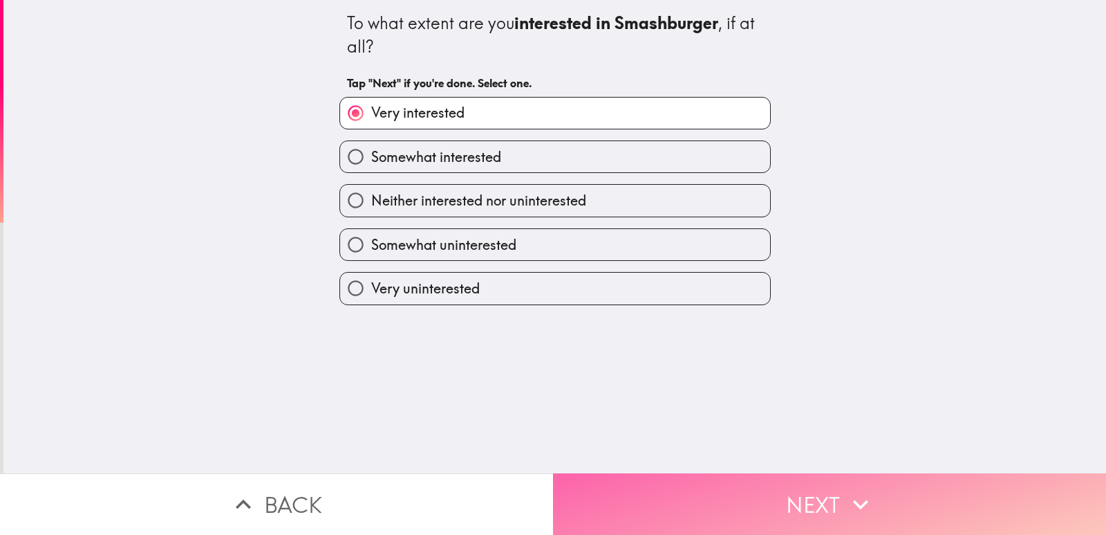
click at [687, 499] on button "Next" at bounding box center [829, 504] width 553 height 62
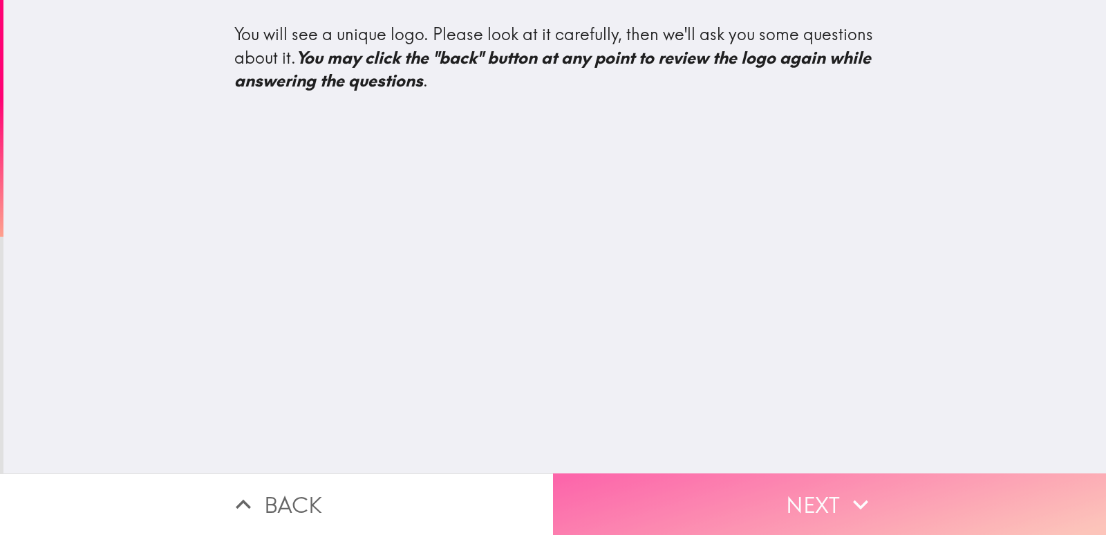
click at [696, 501] on button "Next" at bounding box center [829, 504] width 553 height 62
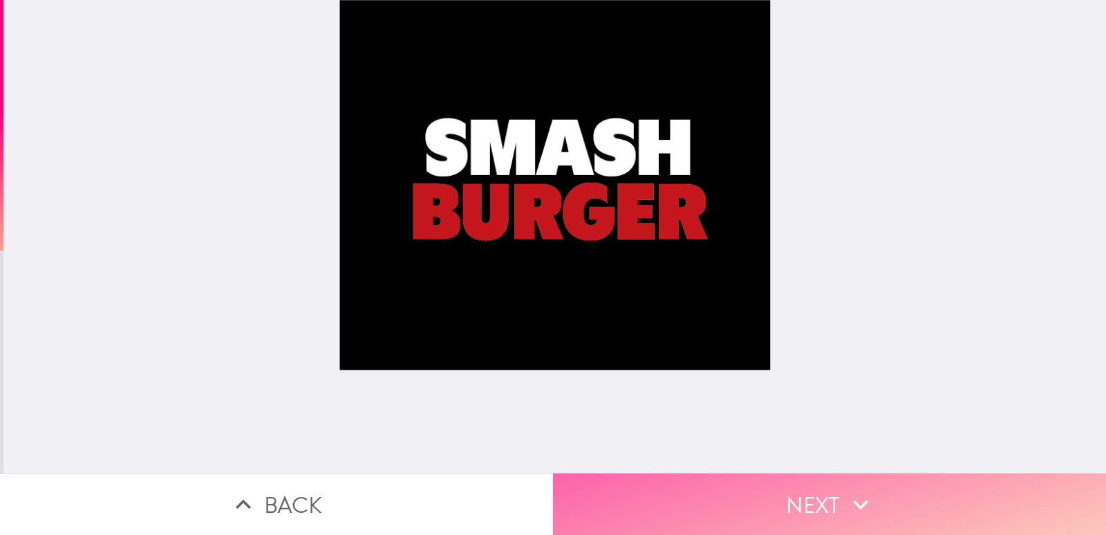
click at [729, 488] on button "Next" at bounding box center [829, 504] width 553 height 62
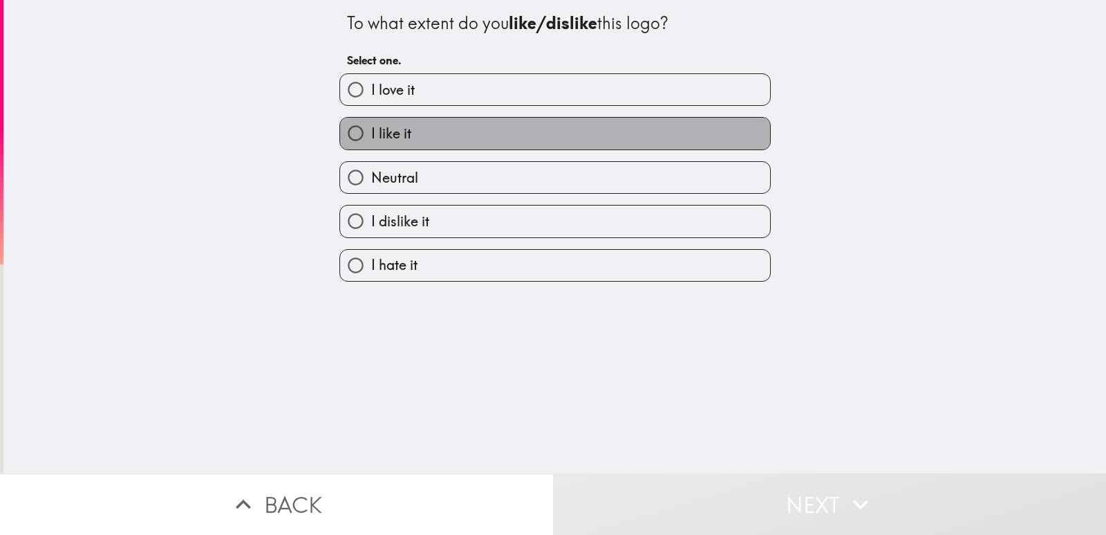
click at [600, 133] on label "I like it" at bounding box center [555, 133] width 430 height 31
click at [371, 133] on input "I like it" at bounding box center [355, 133] width 31 height 31
radio input "true"
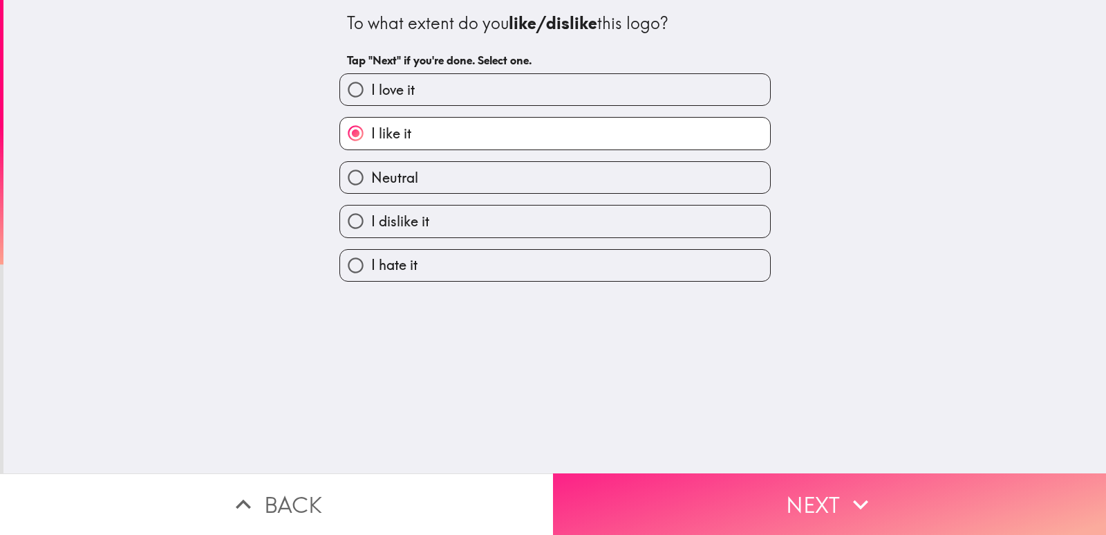
click at [785, 473] on button "Next" at bounding box center [829, 504] width 553 height 62
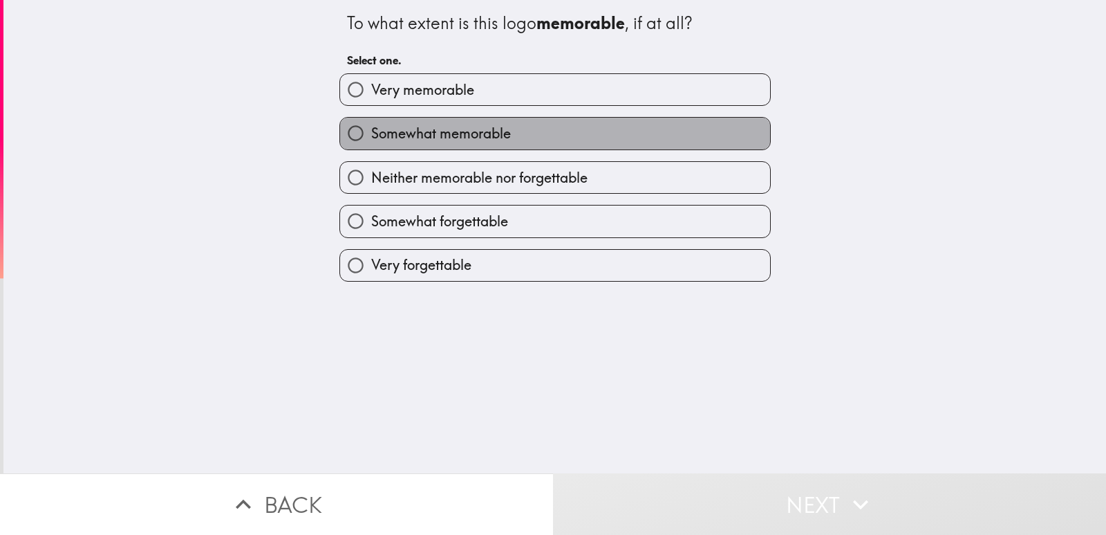
click at [514, 121] on label "Somewhat memorable" at bounding box center [555, 133] width 430 height 31
click at [371, 121] on input "Somewhat memorable" at bounding box center [355, 133] width 31 height 31
radio input "true"
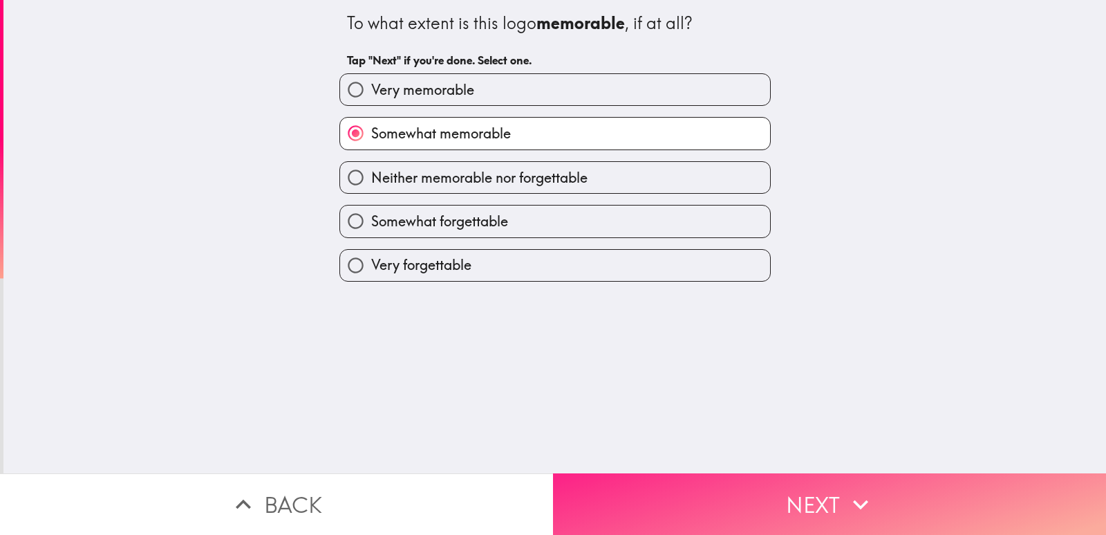
click at [779, 476] on button "Next" at bounding box center [829, 504] width 553 height 62
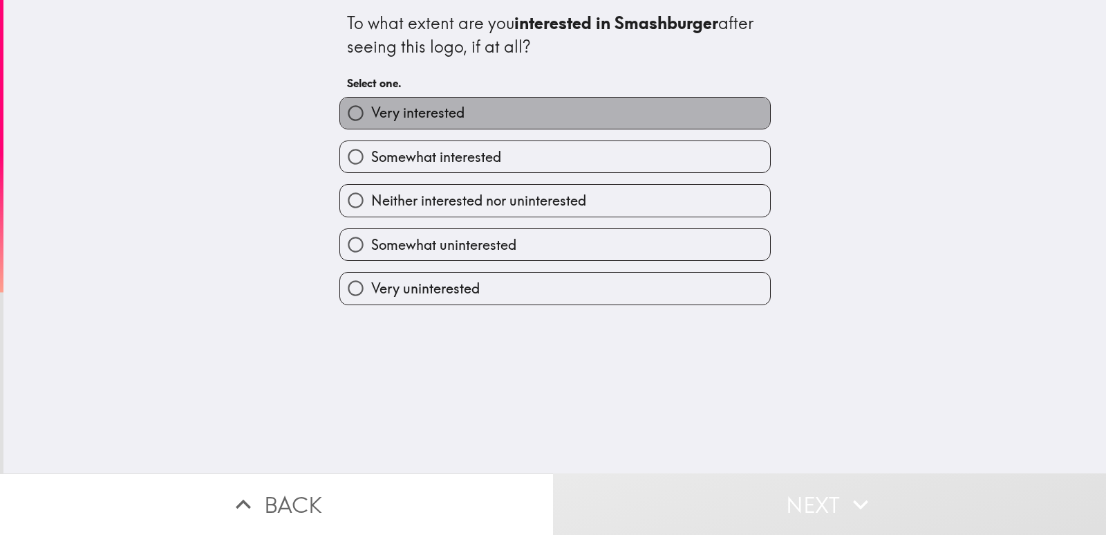
click at [526, 125] on label "Very interested" at bounding box center [555, 113] width 430 height 31
click at [371, 125] on input "Very interested" at bounding box center [355, 113] width 31 height 31
radio input "true"
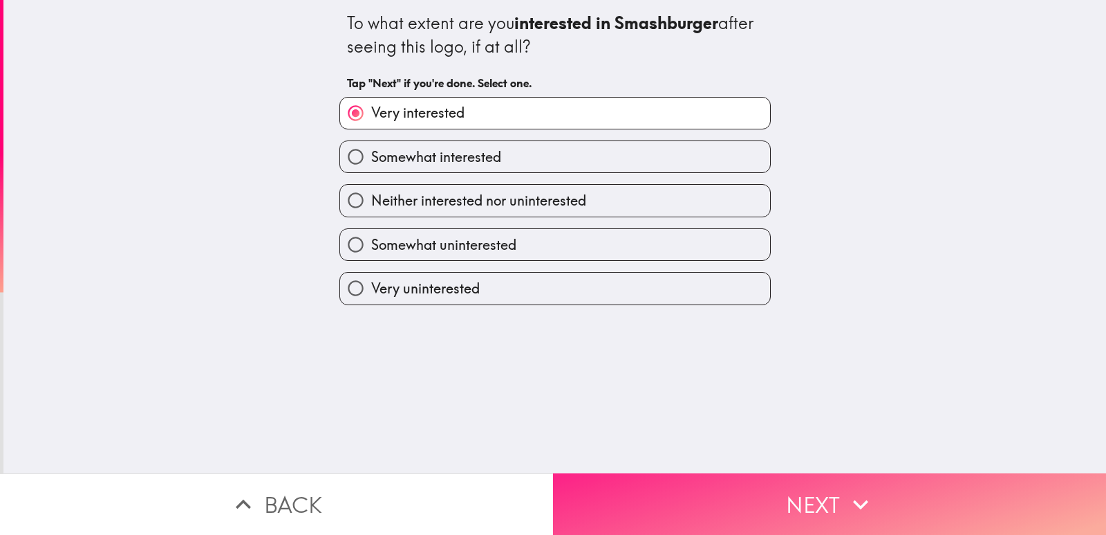
click at [799, 474] on button "Next" at bounding box center [829, 504] width 553 height 62
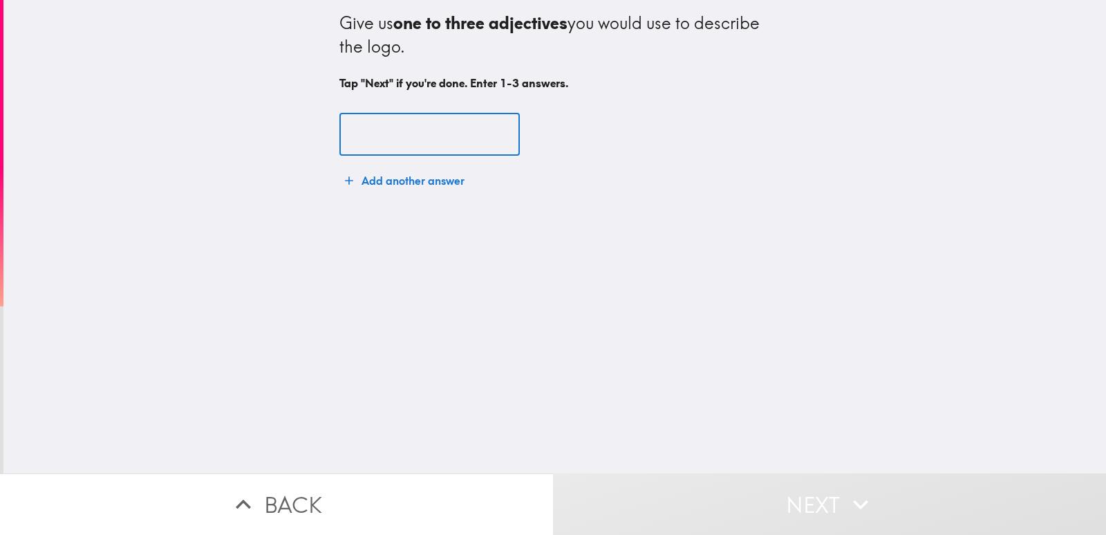
click at [465, 133] on input "text" at bounding box center [430, 134] width 180 height 43
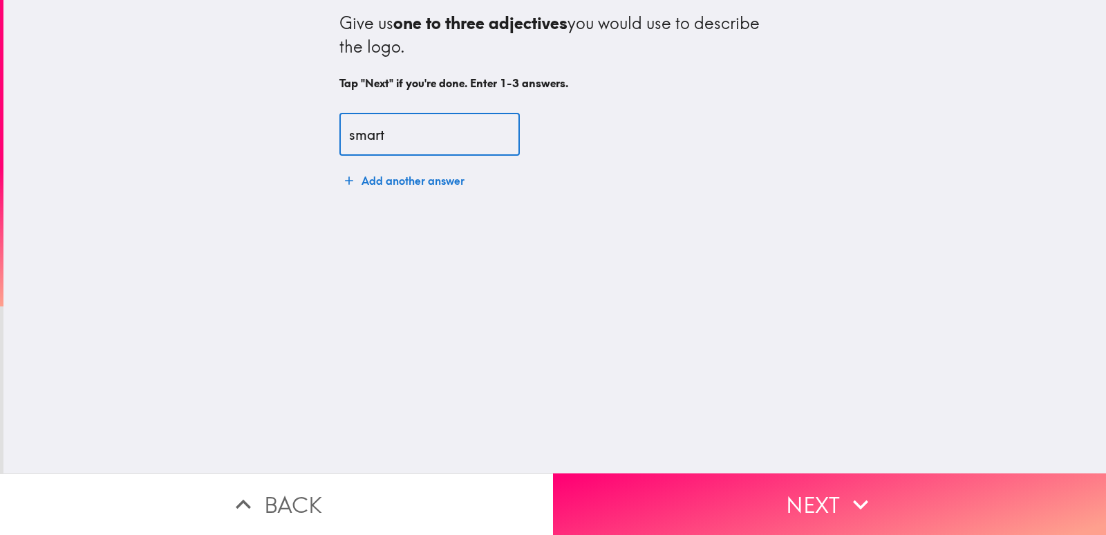
type input "smart"
click at [429, 184] on button "Add another answer" at bounding box center [405, 181] width 131 height 28
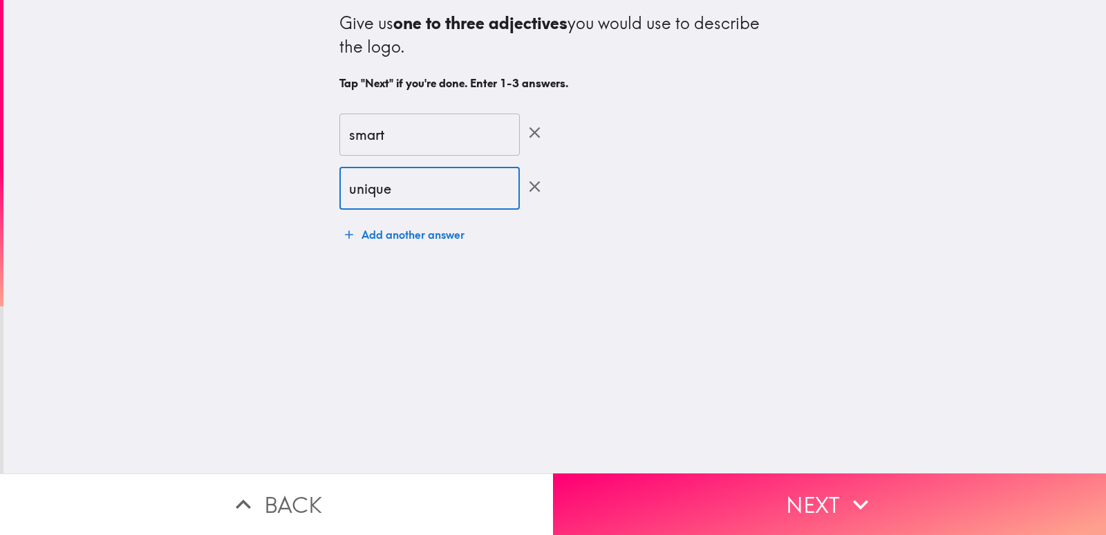
type input "unique"
click at [426, 236] on button "Add another answer" at bounding box center [405, 235] width 131 height 28
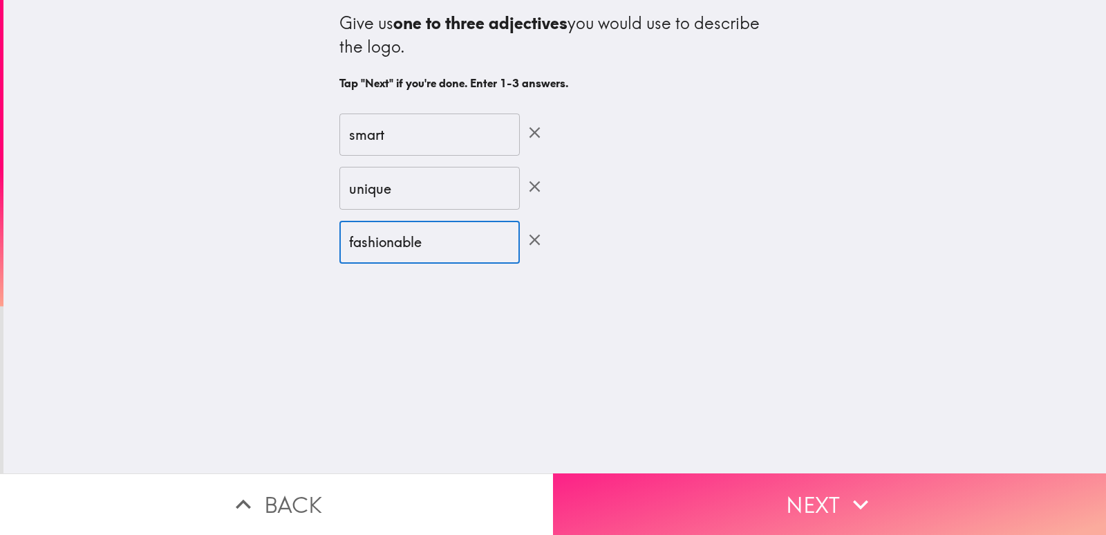
type input "fashionable"
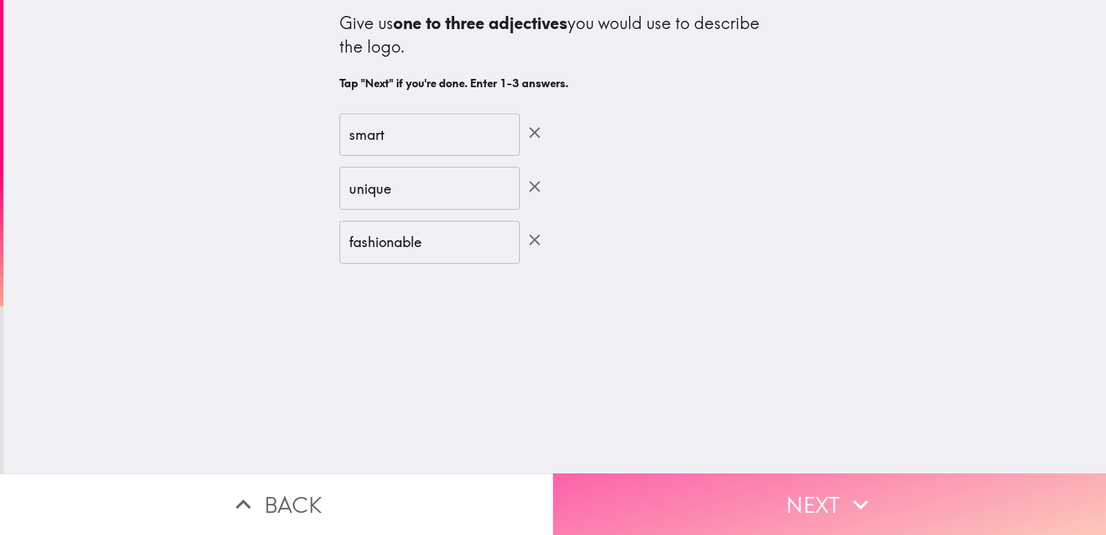
click at [649, 473] on button "Next" at bounding box center [829, 504] width 553 height 62
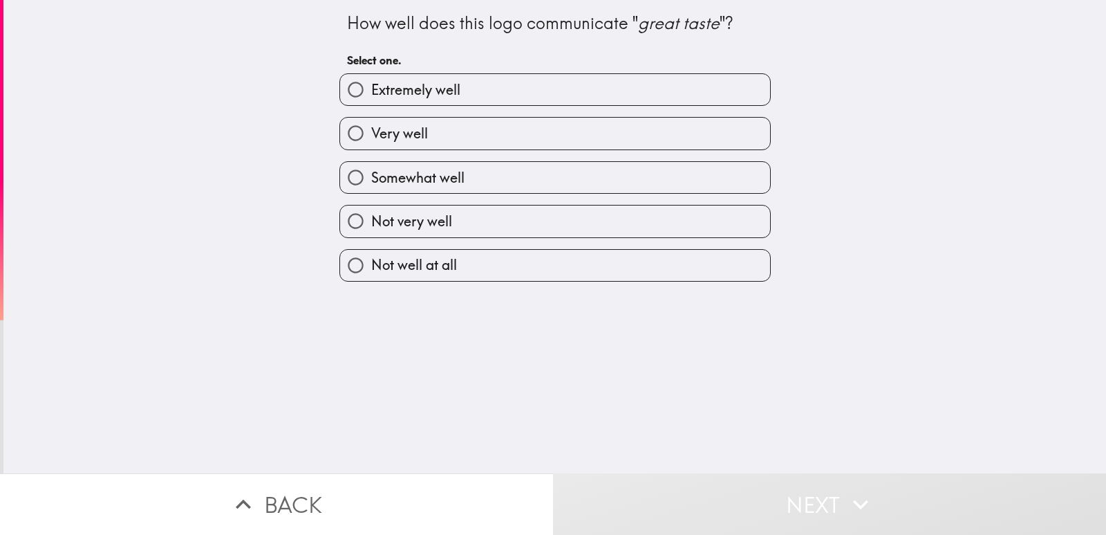
click at [547, 138] on label "Very well" at bounding box center [555, 133] width 430 height 31
click at [371, 138] on input "Very well" at bounding box center [355, 133] width 31 height 31
radio input "true"
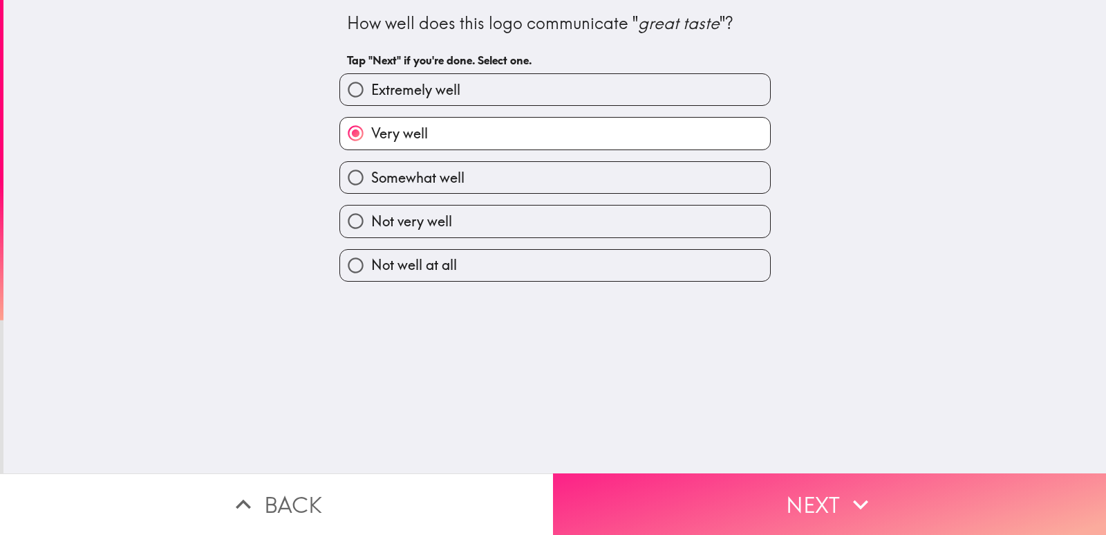
click at [725, 483] on button "Next" at bounding box center [829, 504] width 553 height 62
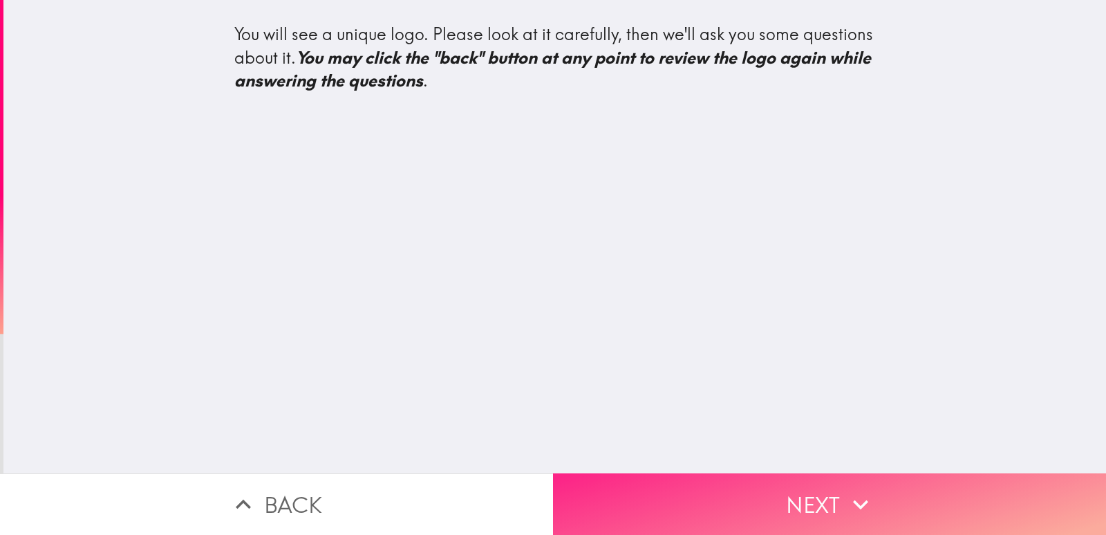
click at [725, 473] on button "Next" at bounding box center [829, 504] width 553 height 62
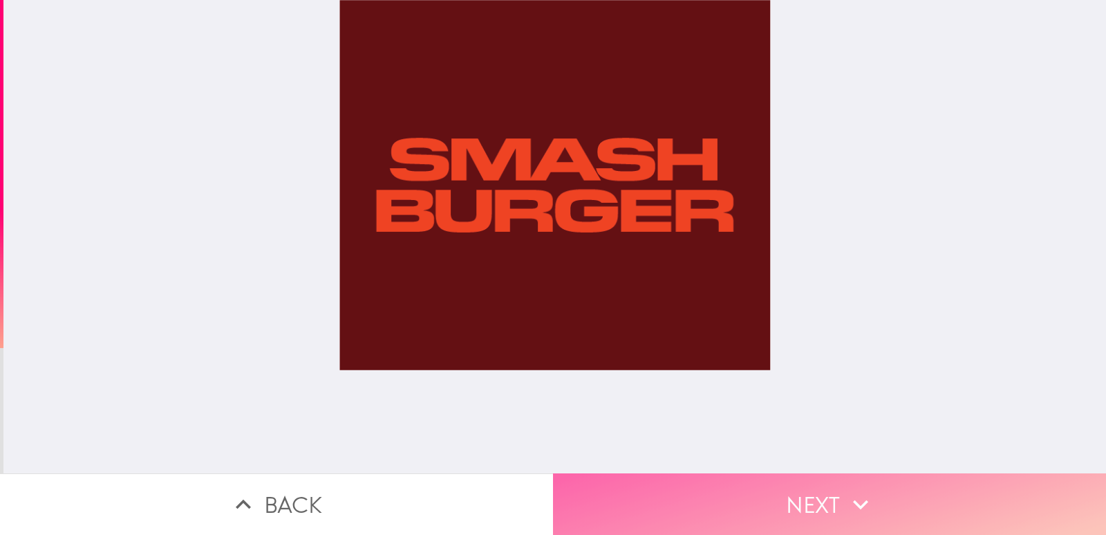
click at [724, 473] on button "Next" at bounding box center [829, 504] width 553 height 62
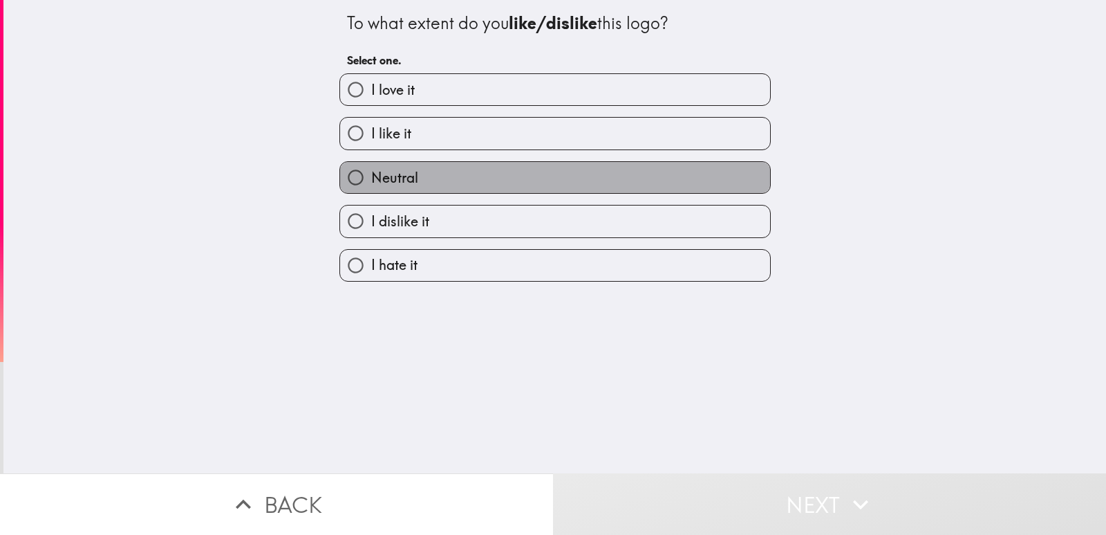
click at [510, 180] on label "Neutral" at bounding box center [555, 177] width 430 height 31
click at [371, 180] on input "Neutral" at bounding box center [355, 177] width 31 height 31
radio input "true"
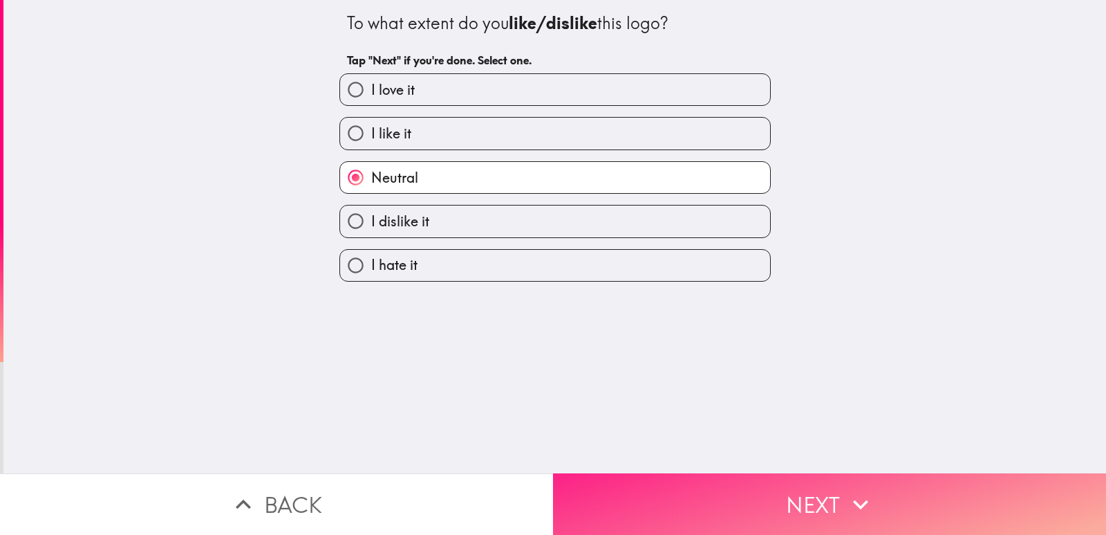
click at [686, 479] on button "Next" at bounding box center [829, 504] width 553 height 62
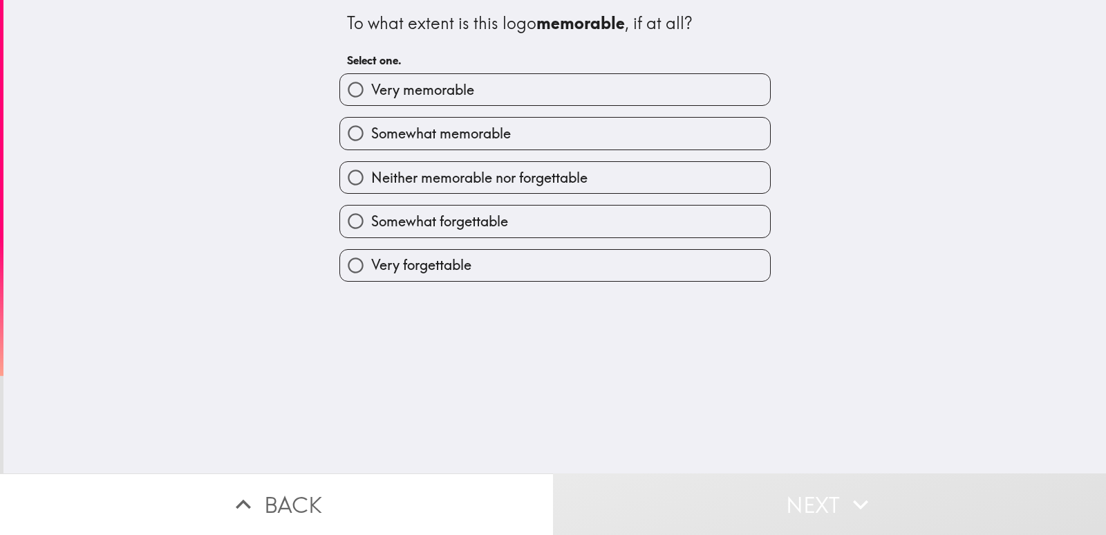
click at [532, 142] on label "Somewhat memorable" at bounding box center [555, 133] width 430 height 31
click at [371, 142] on input "Somewhat memorable" at bounding box center [355, 133] width 31 height 31
radio input "true"
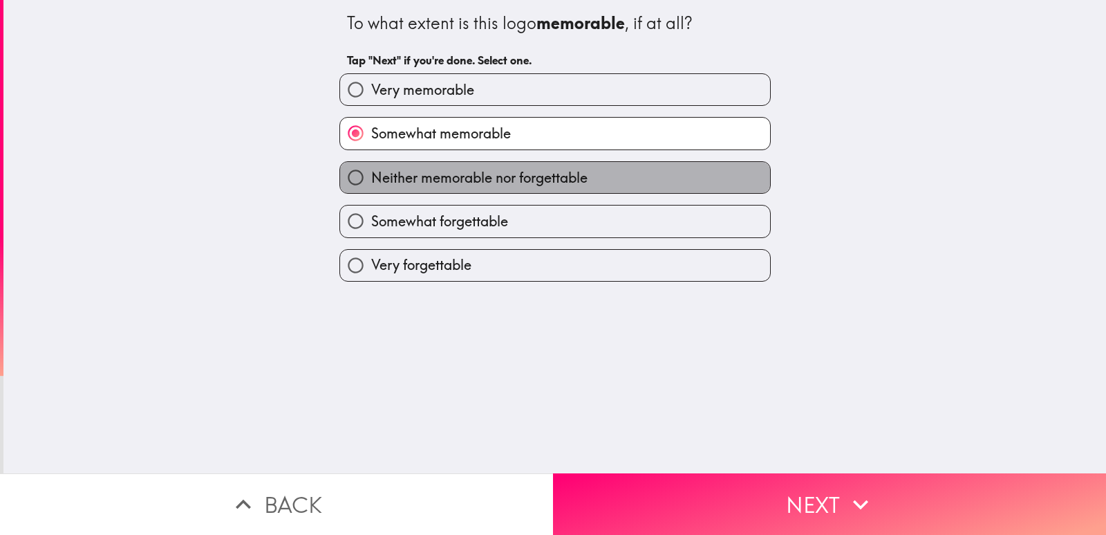
click at [523, 185] on span "Neither memorable nor forgettable" at bounding box center [479, 177] width 216 height 19
click at [371, 185] on input "Neither memorable nor forgettable" at bounding box center [355, 177] width 31 height 31
radio input "true"
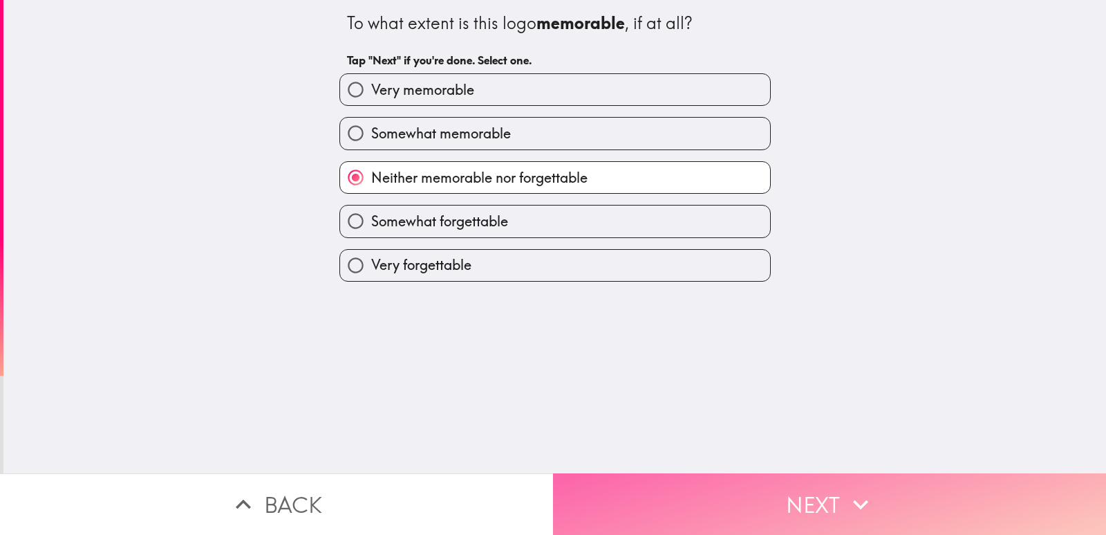
click at [773, 521] on button "Next" at bounding box center [829, 504] width 553 height 62
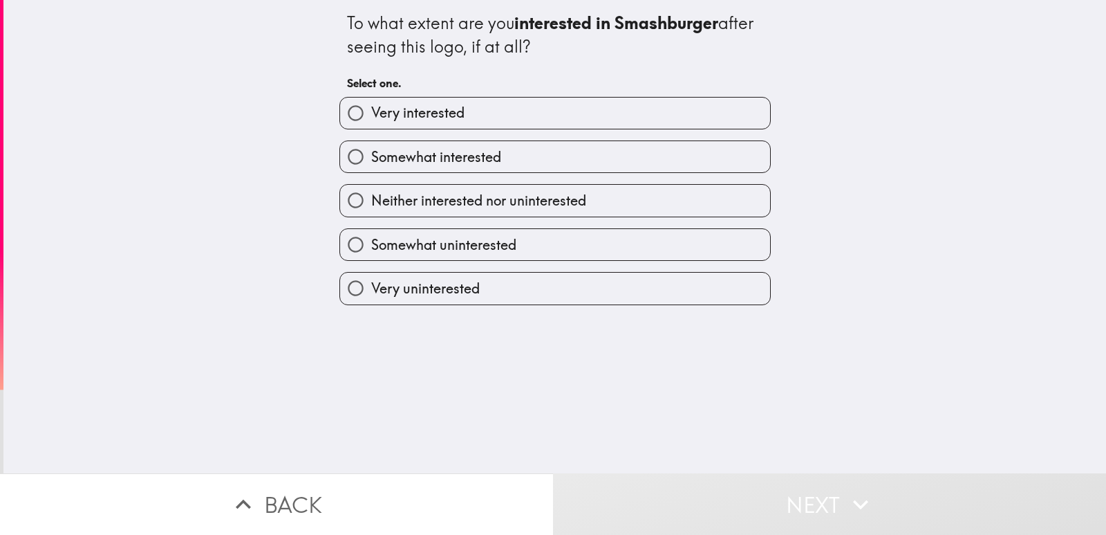
click at [513, 141] on label "Somewhat interested" at bounding box center [555, 156] width 430 height 31
click at [371, 141] on input "Somewhat interested" at bounding box center [355, 156] width 31 height 31
radio input "true"
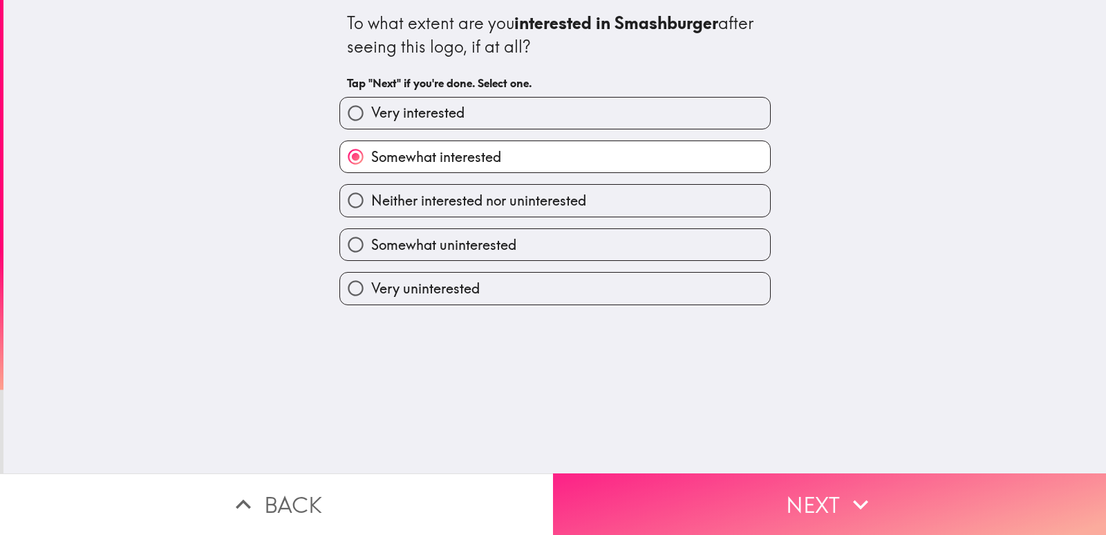
click at [698, 473] on button "Next" at bounding box center [829, 504] width 553 height 62
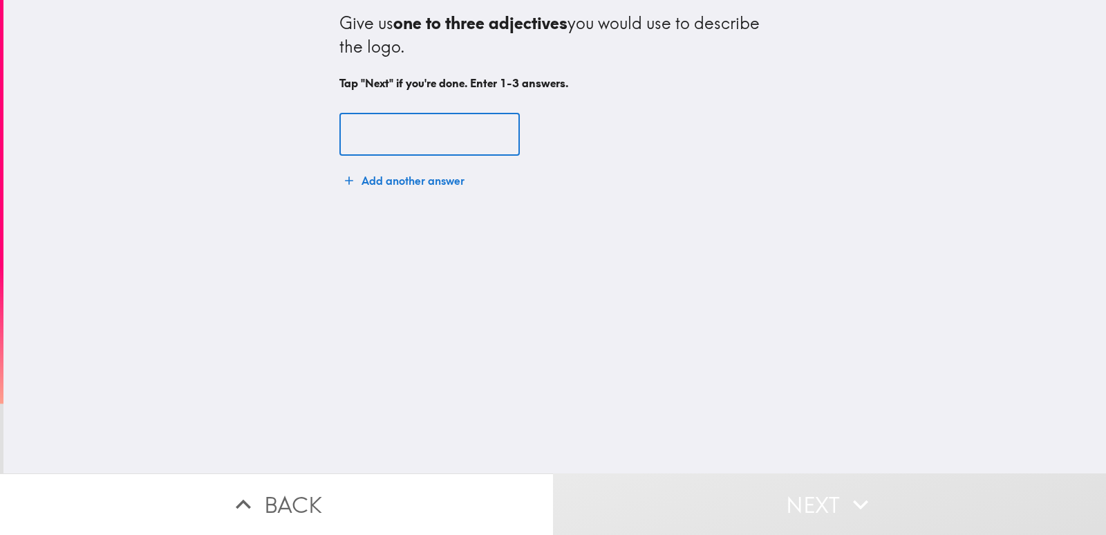
click at [383, 131] on input "text" at bounding box center [430, 134] width 180 height 43
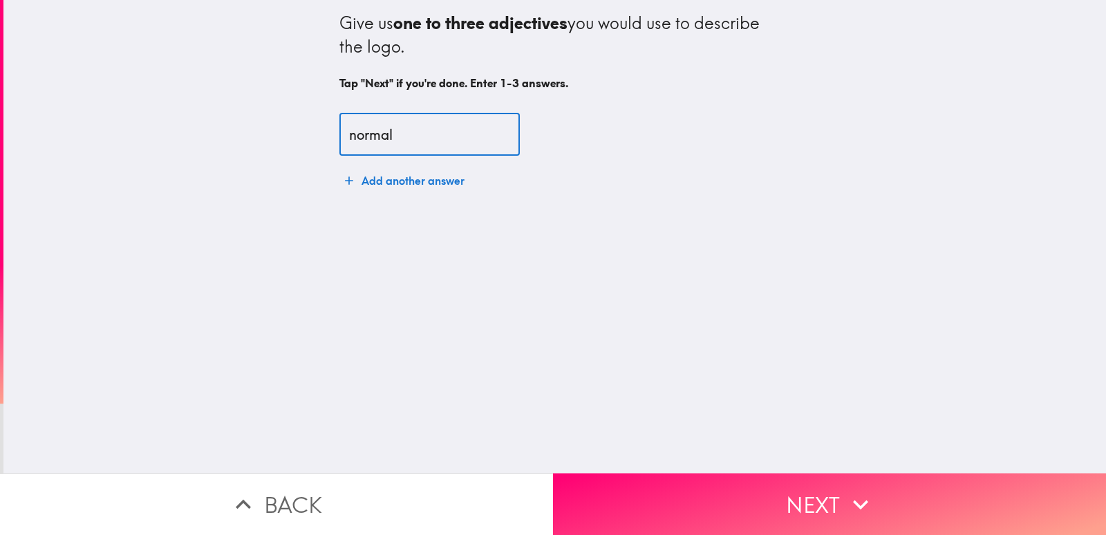
type input "normal"
click at [387, 174] on button "Add another answer" at bounding box center [405, 181] width 131 height 28
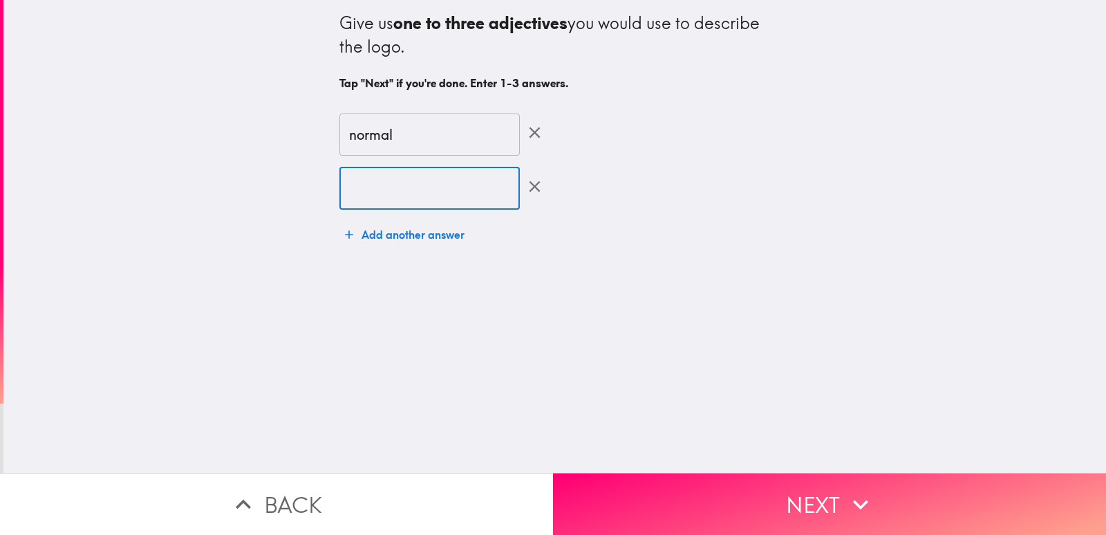
click at [392, 194] on input "text" at bounding box center [430, 188] width 180 height 43
type input "casual"
click at [393, 230] on button "Add another answer" at bounding box center [405, 235] width 131 height 28
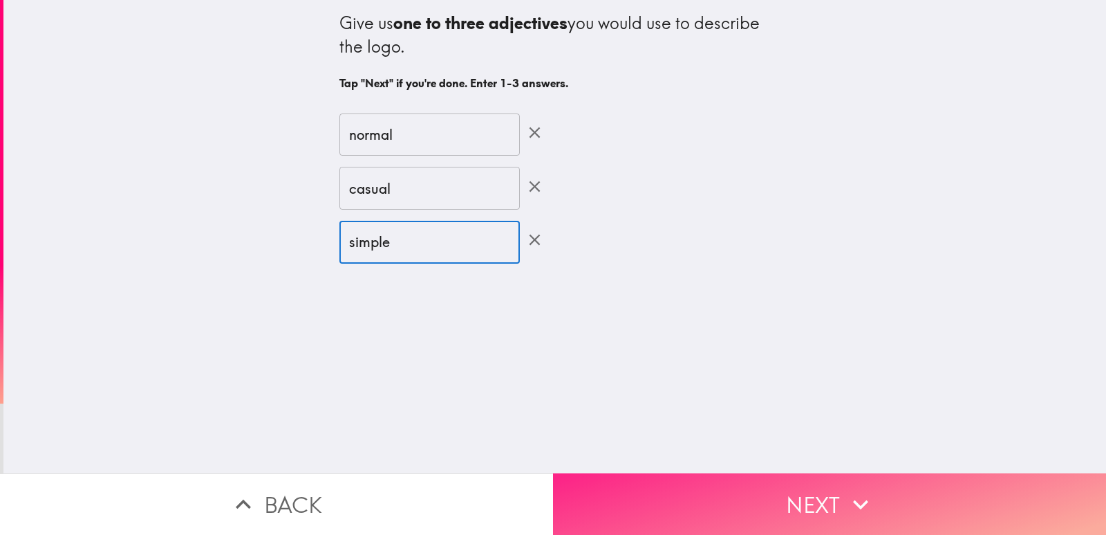
type input "simple"
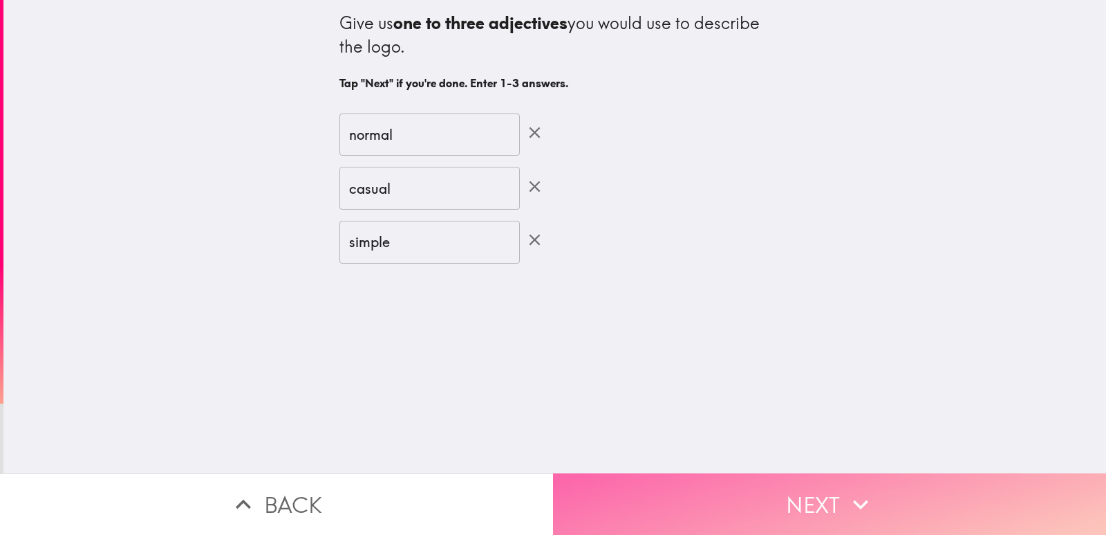
click at [656, 510] on button "Next" at bounding box center [829, 504] width 553 height 62
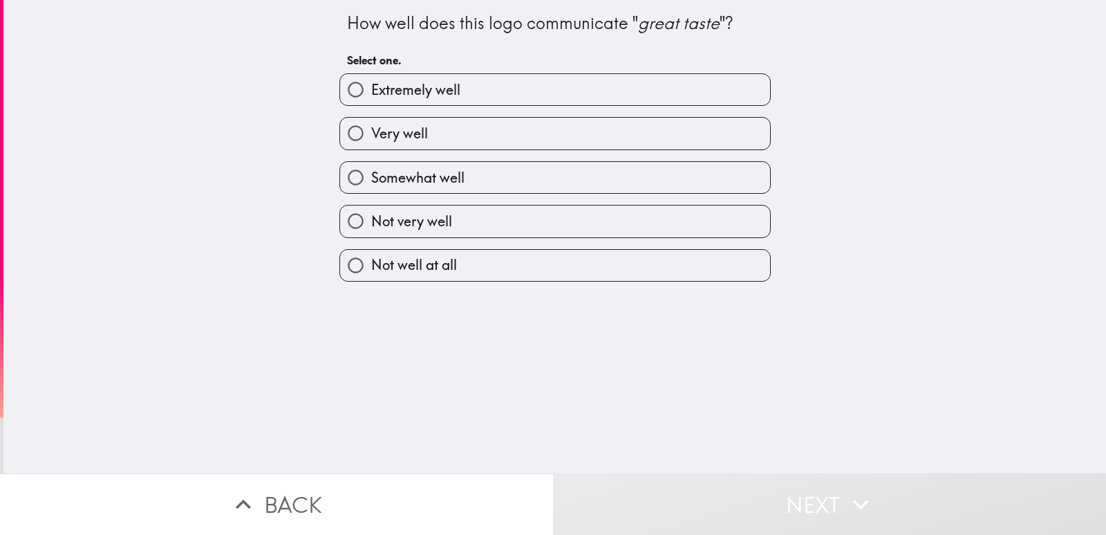
click at [497, 159] on div "Somewhat well" at bounding box center [549, 172] width 443 height 44
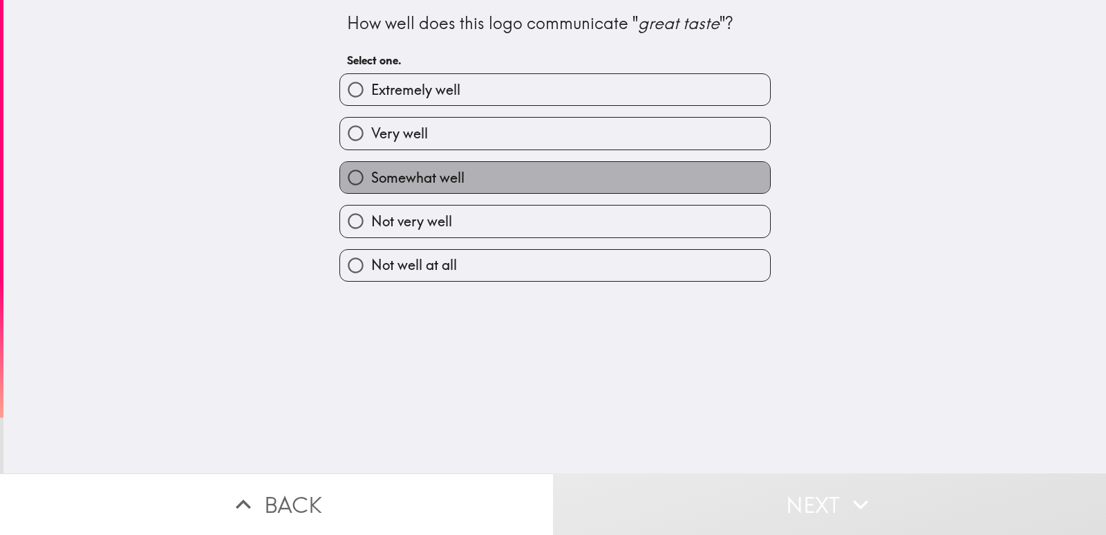
click at [499, 173] on label "Somewhat well" at bounding box center [555, 177] width 430 height 31
click at [371, 173] on input "Somewhat well" at bounding box center [355, 177] width 31 height 31
radio input "true"
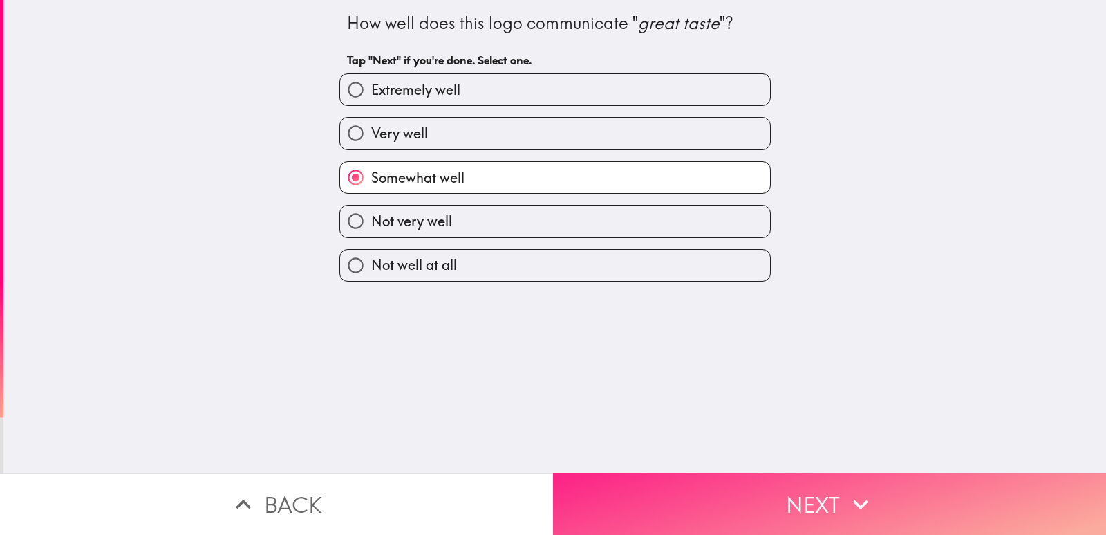
click at [658, 485] on button "Next" at bounding box center [829, 504] width 553 height 62
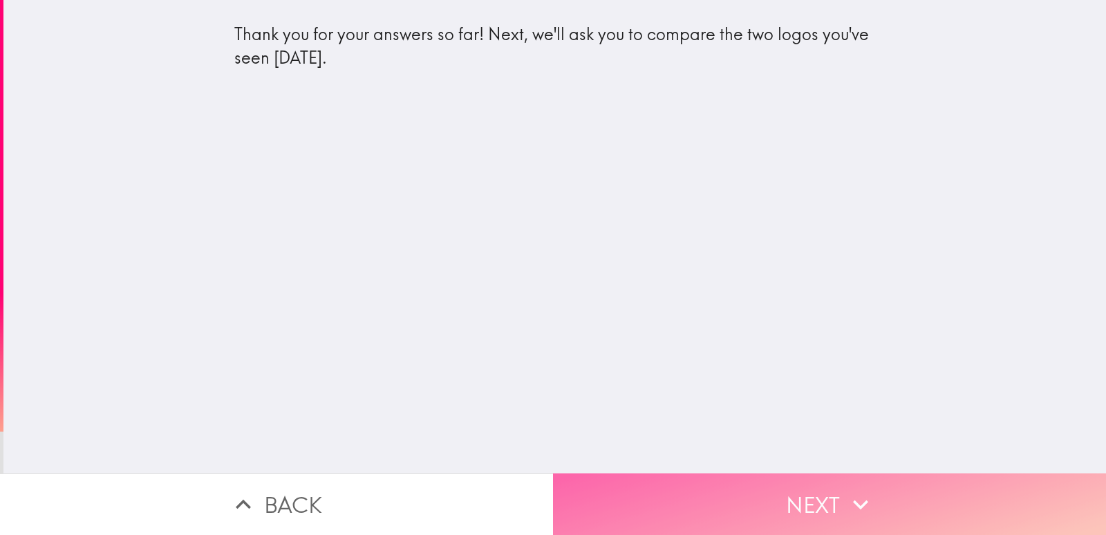
click at [649, 508] on button "Next" at bounding box center [829, 504] width 553 height 62
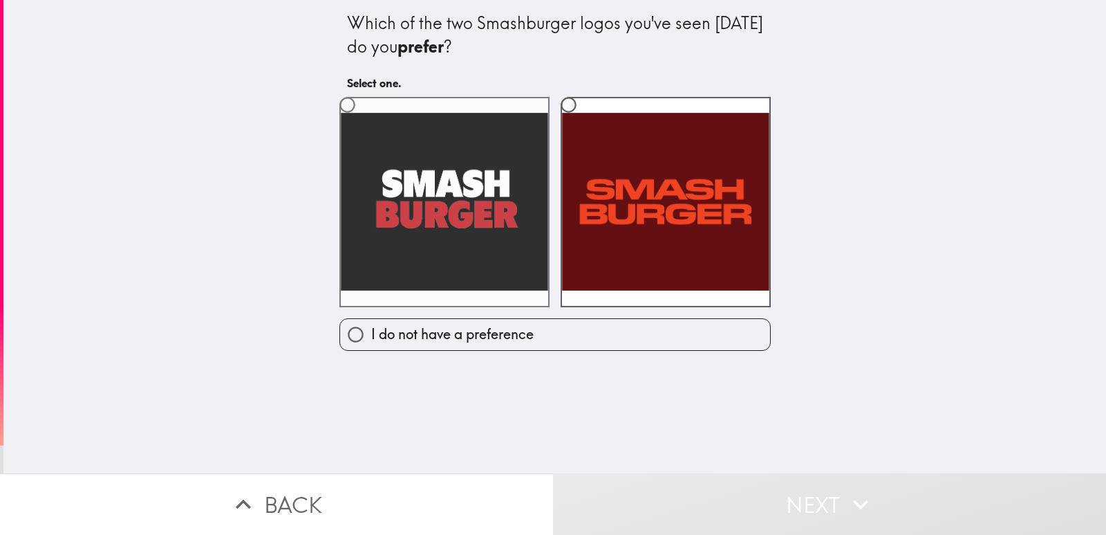
click at [494, 263] on label at bounding box center [445, 202] width 210 height 210
click at [363, 120] on input "radio" at bounding box center [347, 104] width 31 height 31
radio input "true"
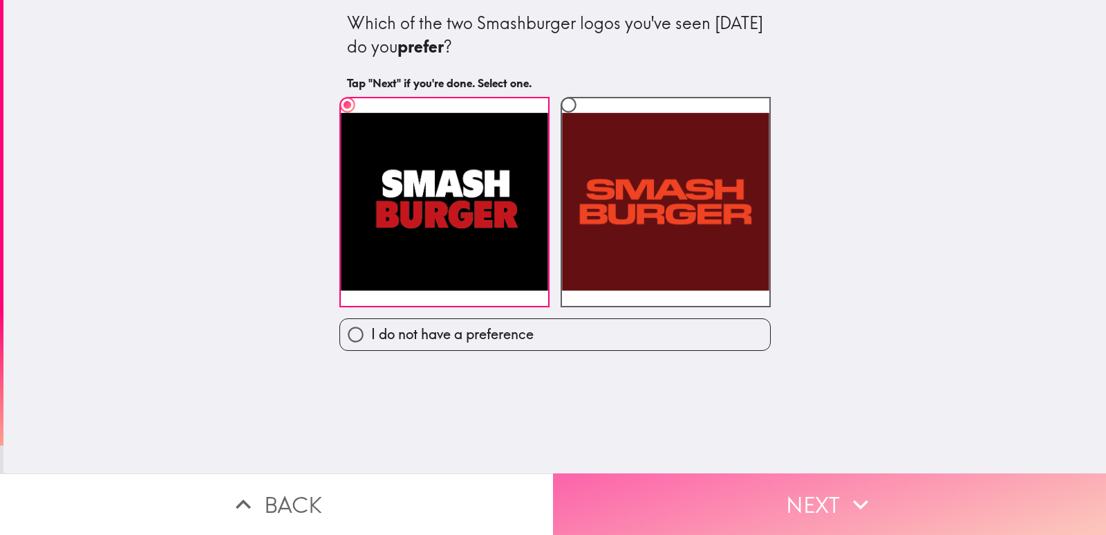
click at [673, 486] on button "Next" at bounding box center [829, 504] width 553 height 62
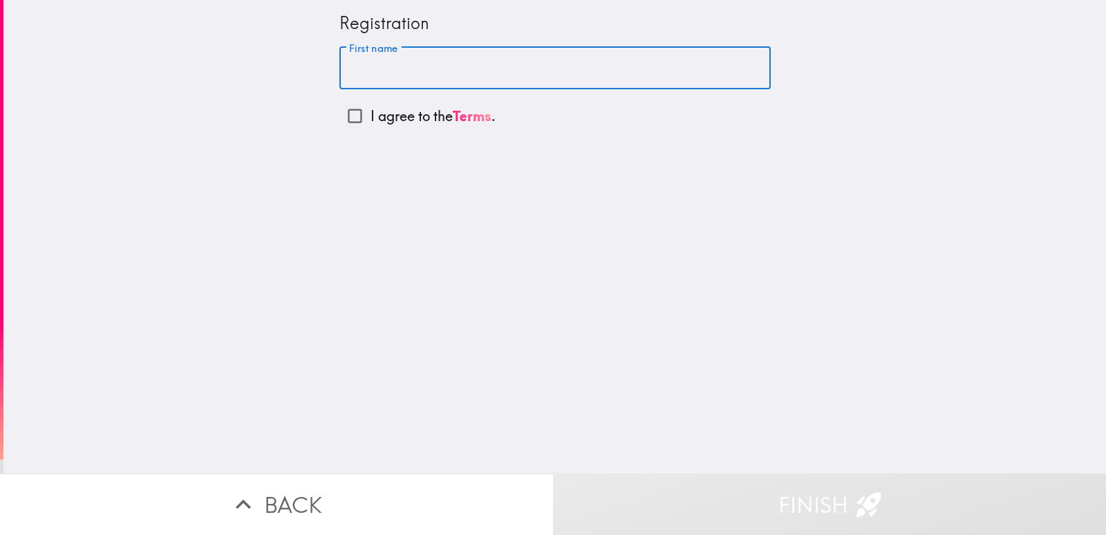
click at [392, 62] on input "First name" at bounding box center [556, 68] width 432 height 43
type input "[PERSON_NAME]"
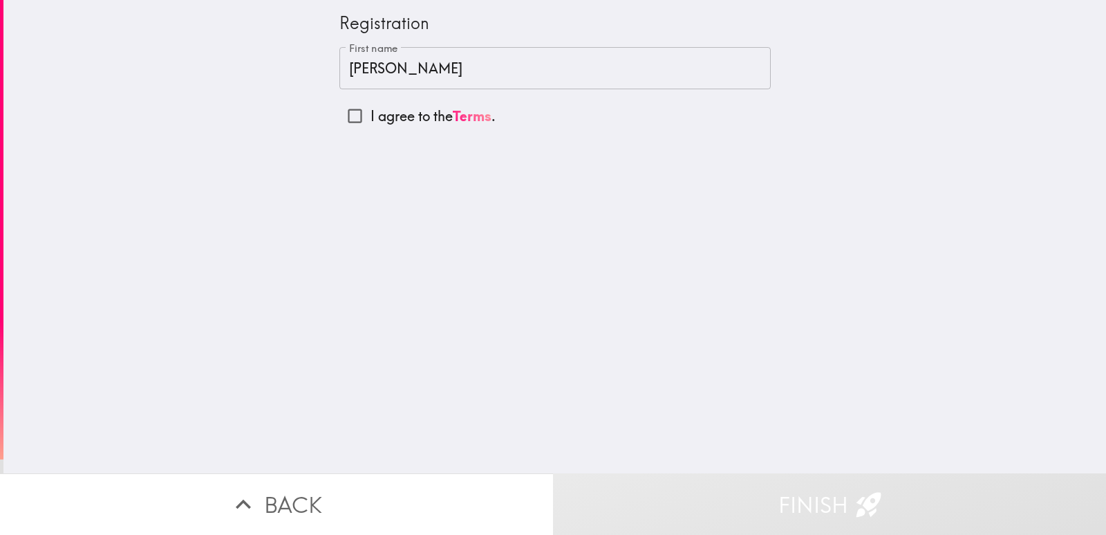
click at [387, 124] on p "I agree to the Terms ." at bounding box center [433, 115] width 125 height 19
click at [371, 124] on input "I agree to the Terms ." at bounding box center [355, 115] width 31 height 31
checkbox input "true"
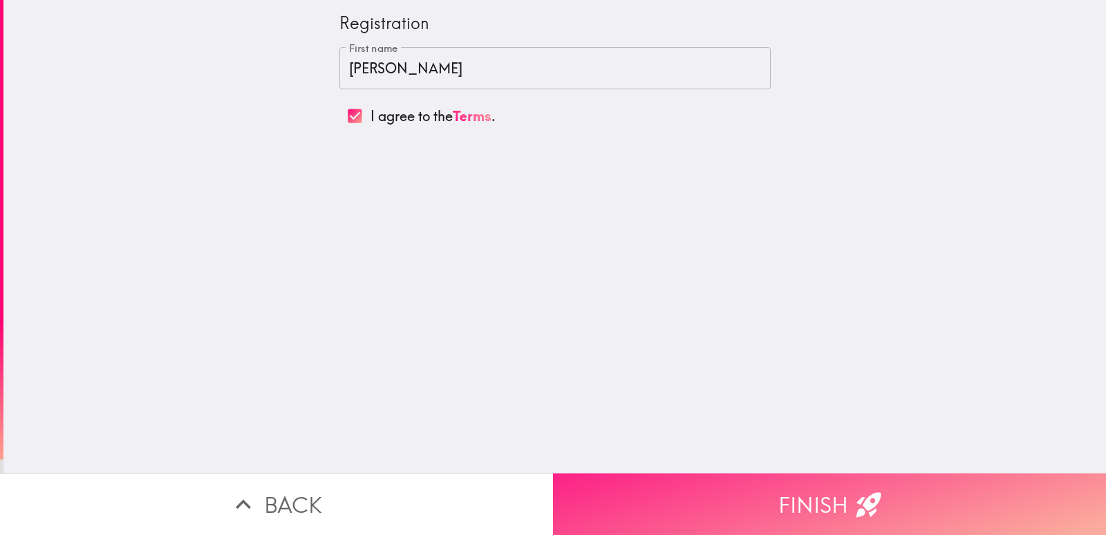
click at [785, 508] on button "Finish" at bounding box center [829, 504] width 553 height 62
